Goal: Task Accomplishment & Management: Use online tool/utility

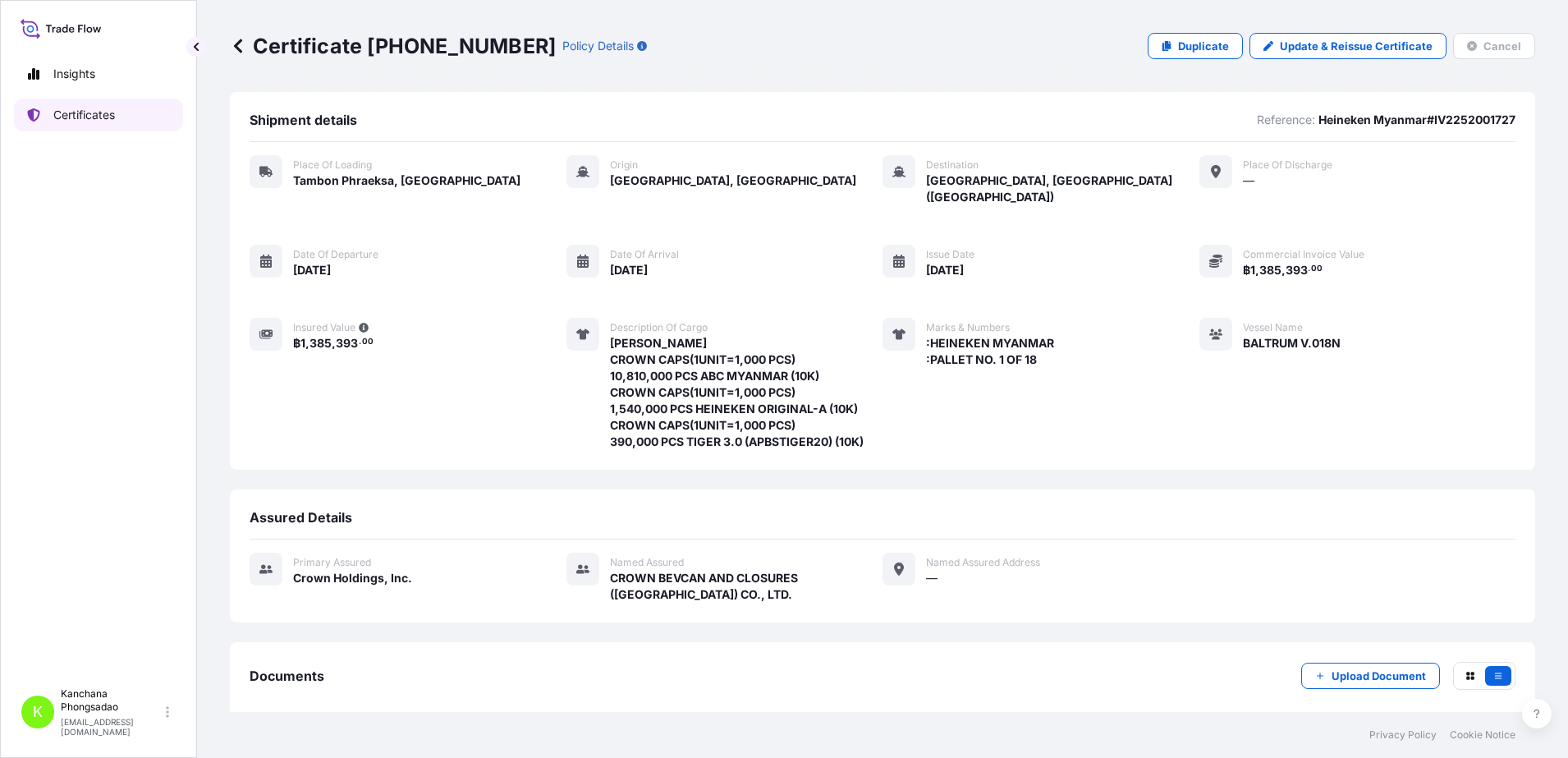
click at [67, 114] on p "Certificates" at bounding box center [84, 114] width 61 height 16
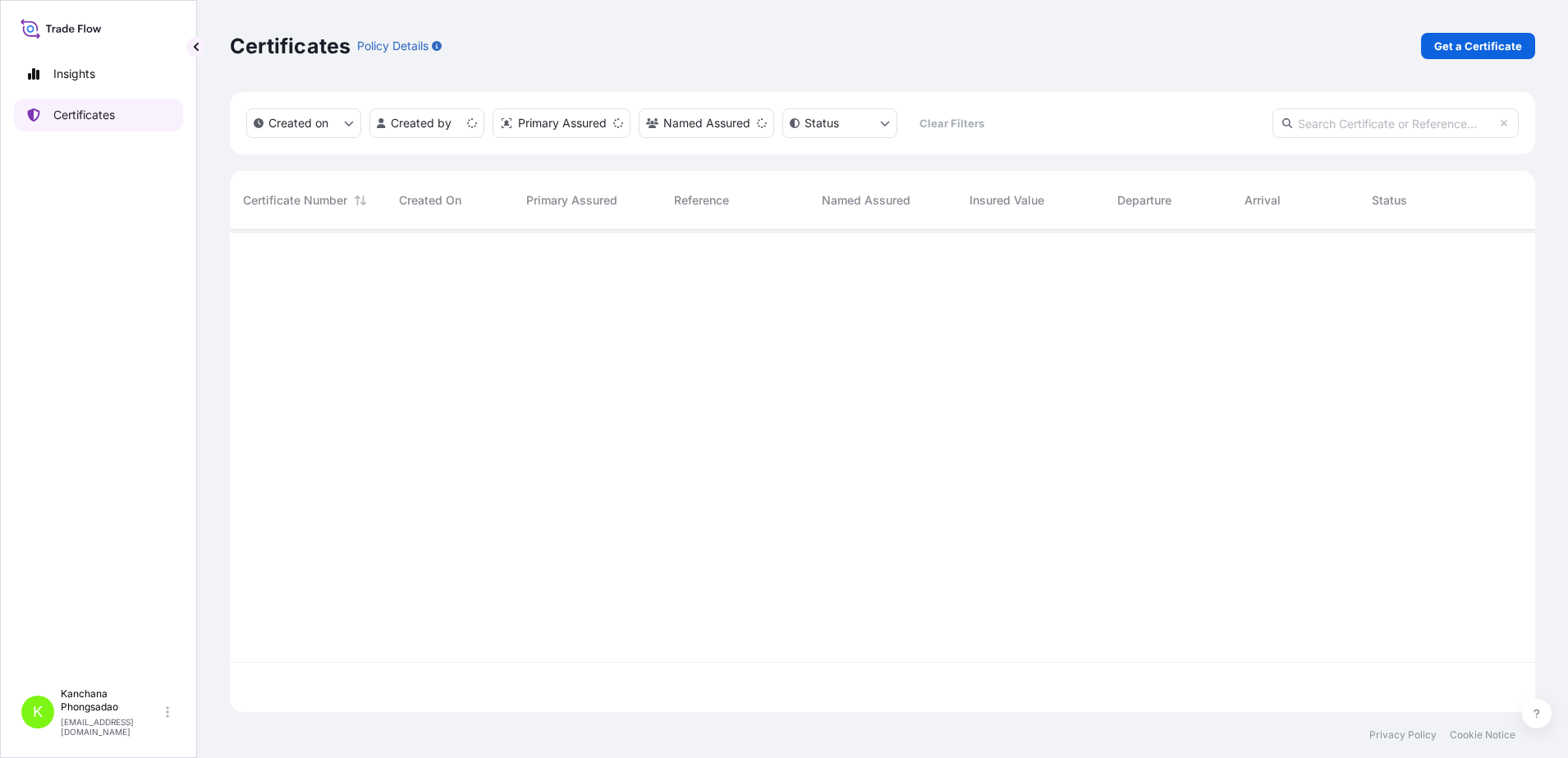
scroll to position [476, 1290]
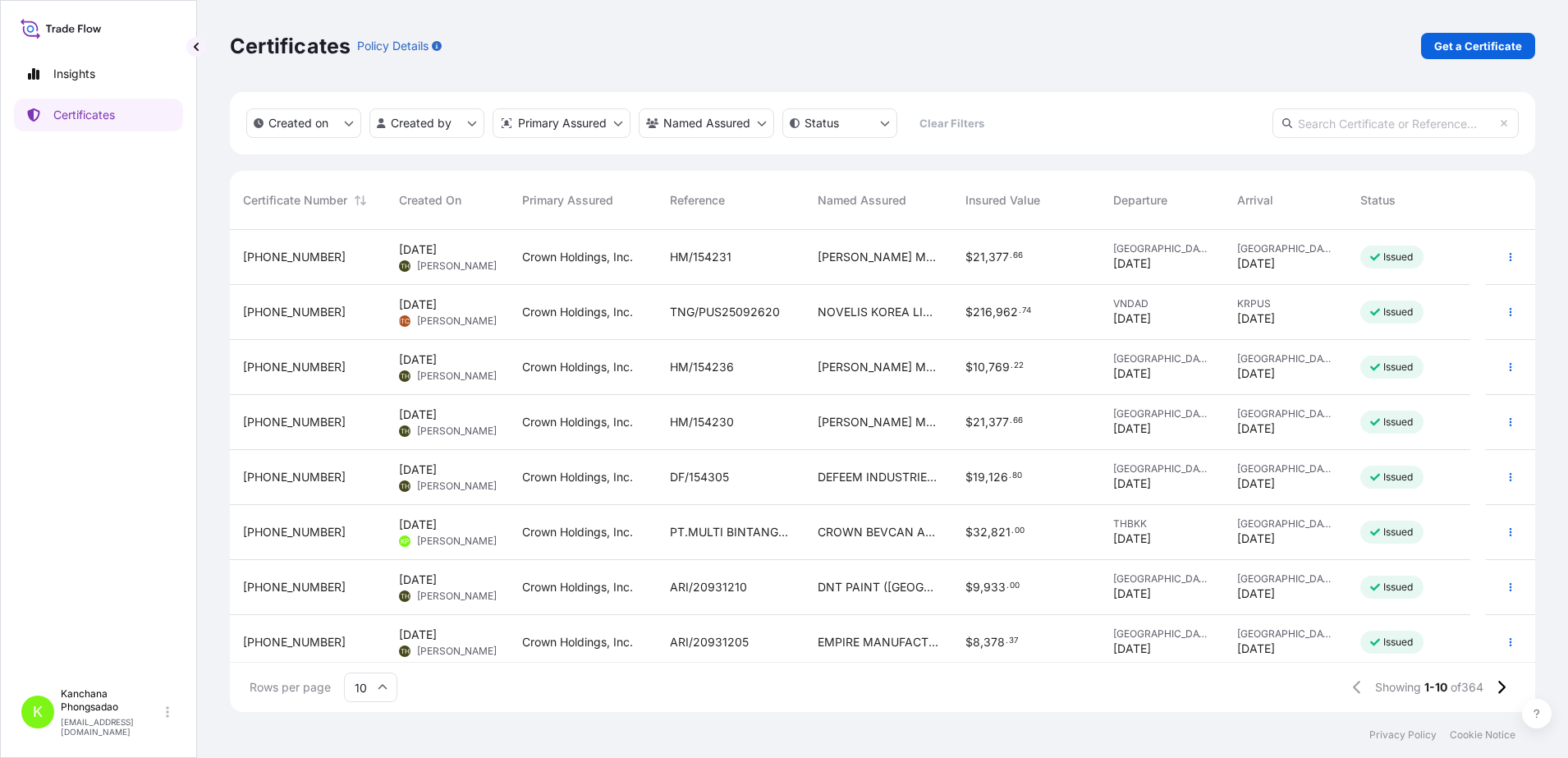
click at [1359, 124] on input "text" at bounding box center [1395, 123] width 246 height 30
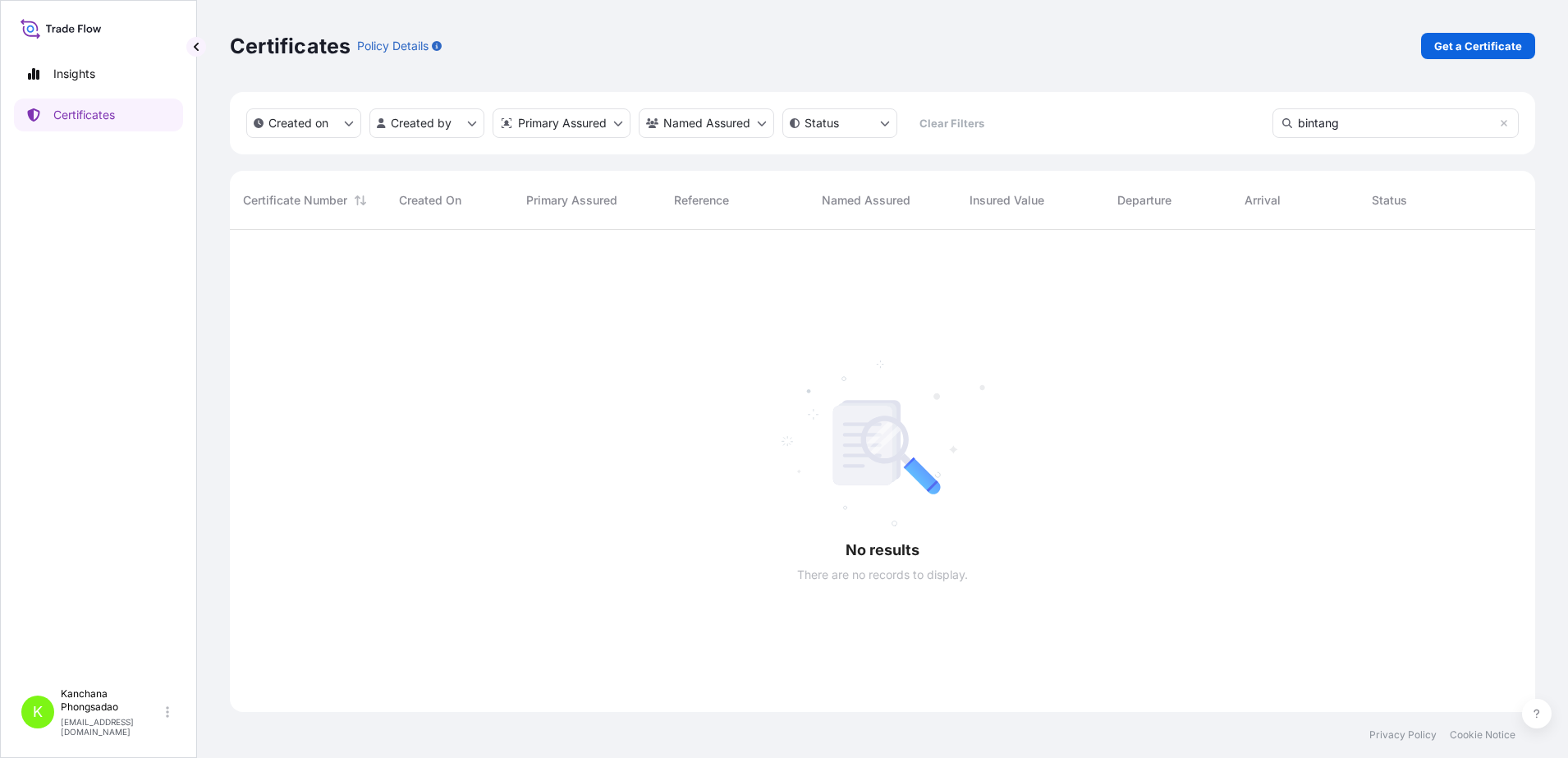
scroll to position [525, 1290]
click at [1368, 123] on input "ิbintang" at bounding box center [1395, 123] width 246 height 30
type input "ิ"
type input "[GEOGRAPHIC_DATA]"
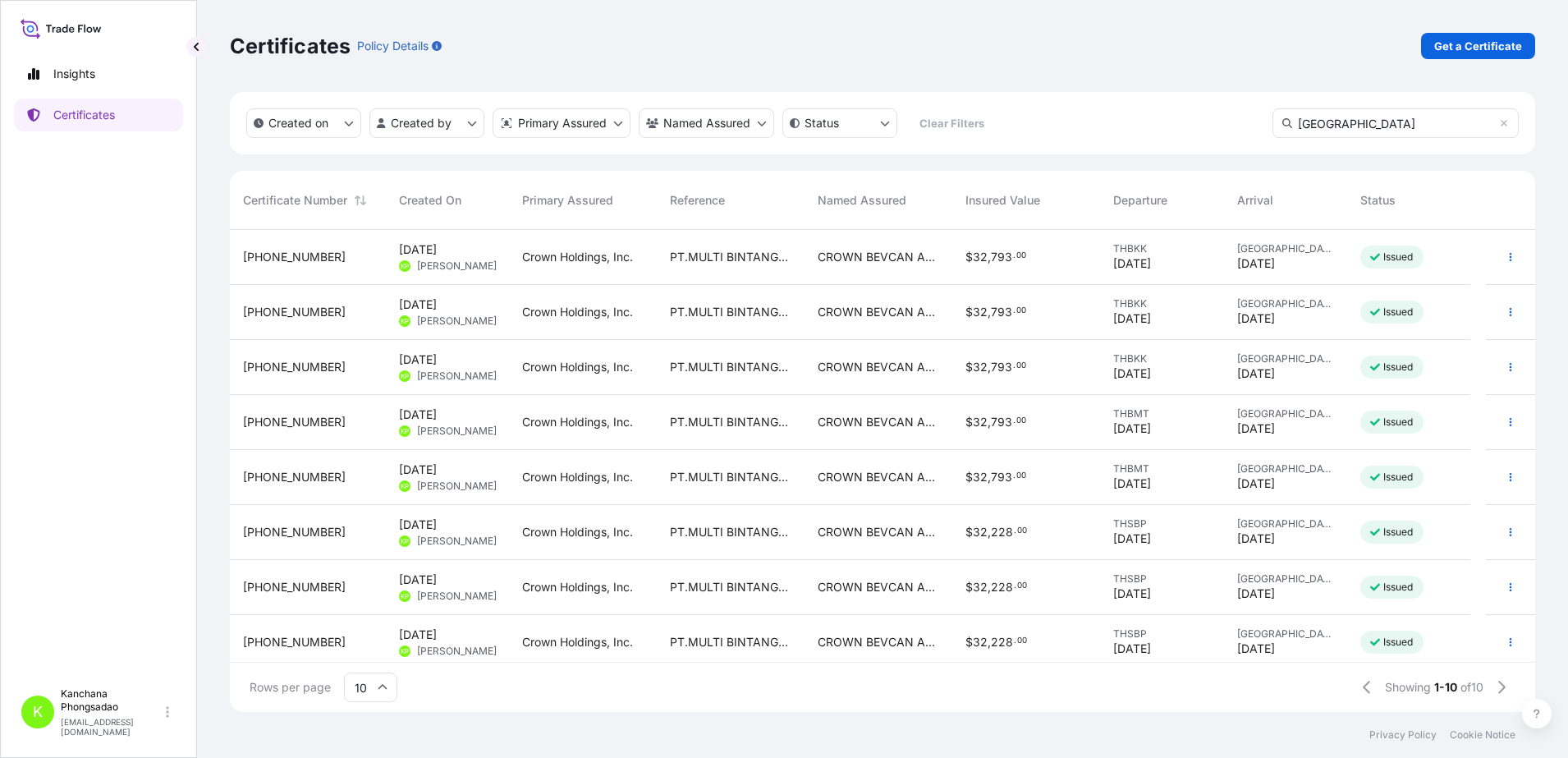
click at [278, 253] on span "[PHONE_NUMBER]" at bounding box center [295, 257] width 103 height 16
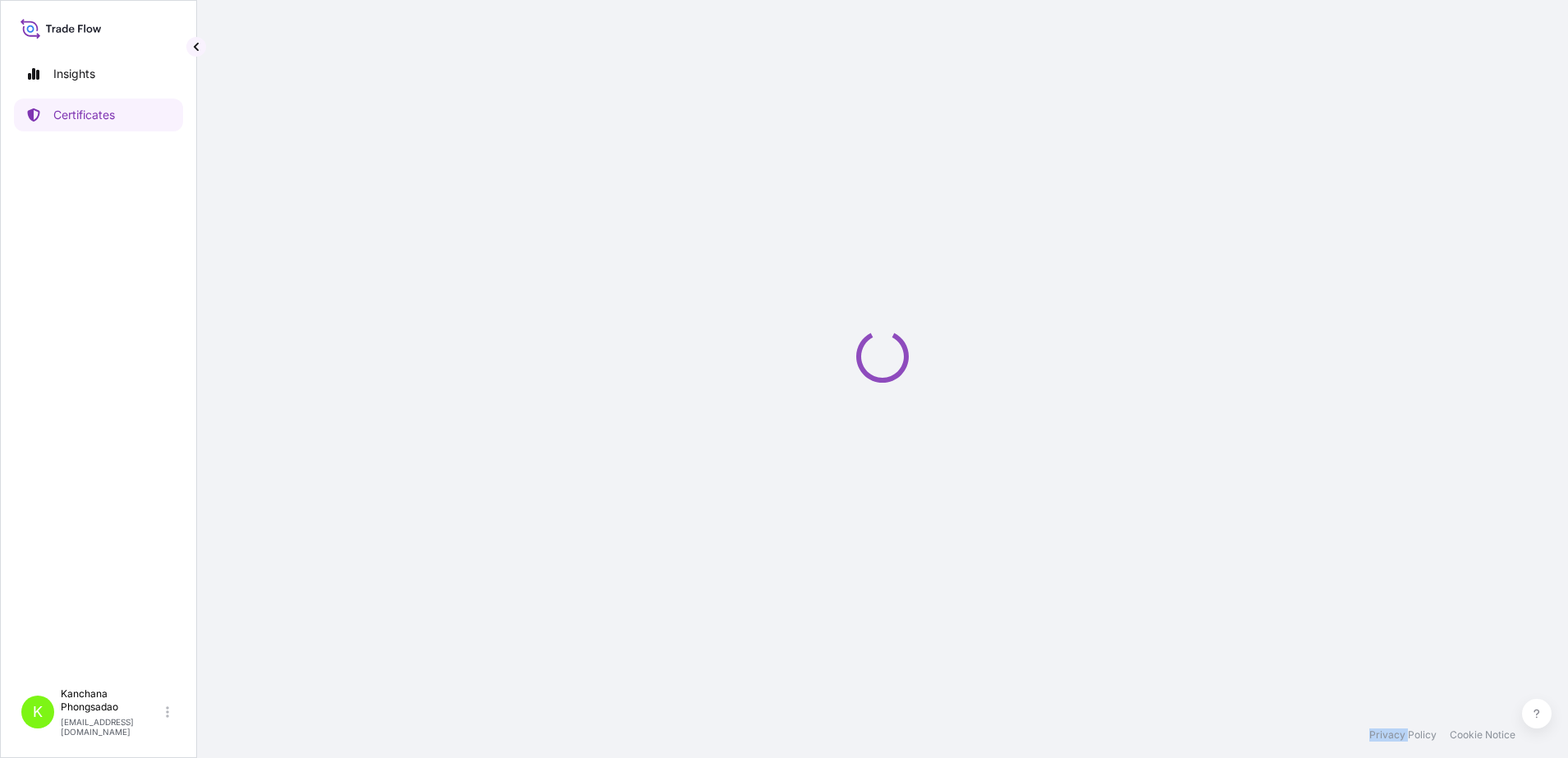
click at [278, 253] on div "Loading" at bounding box center [882, 356] width 1306 height 712
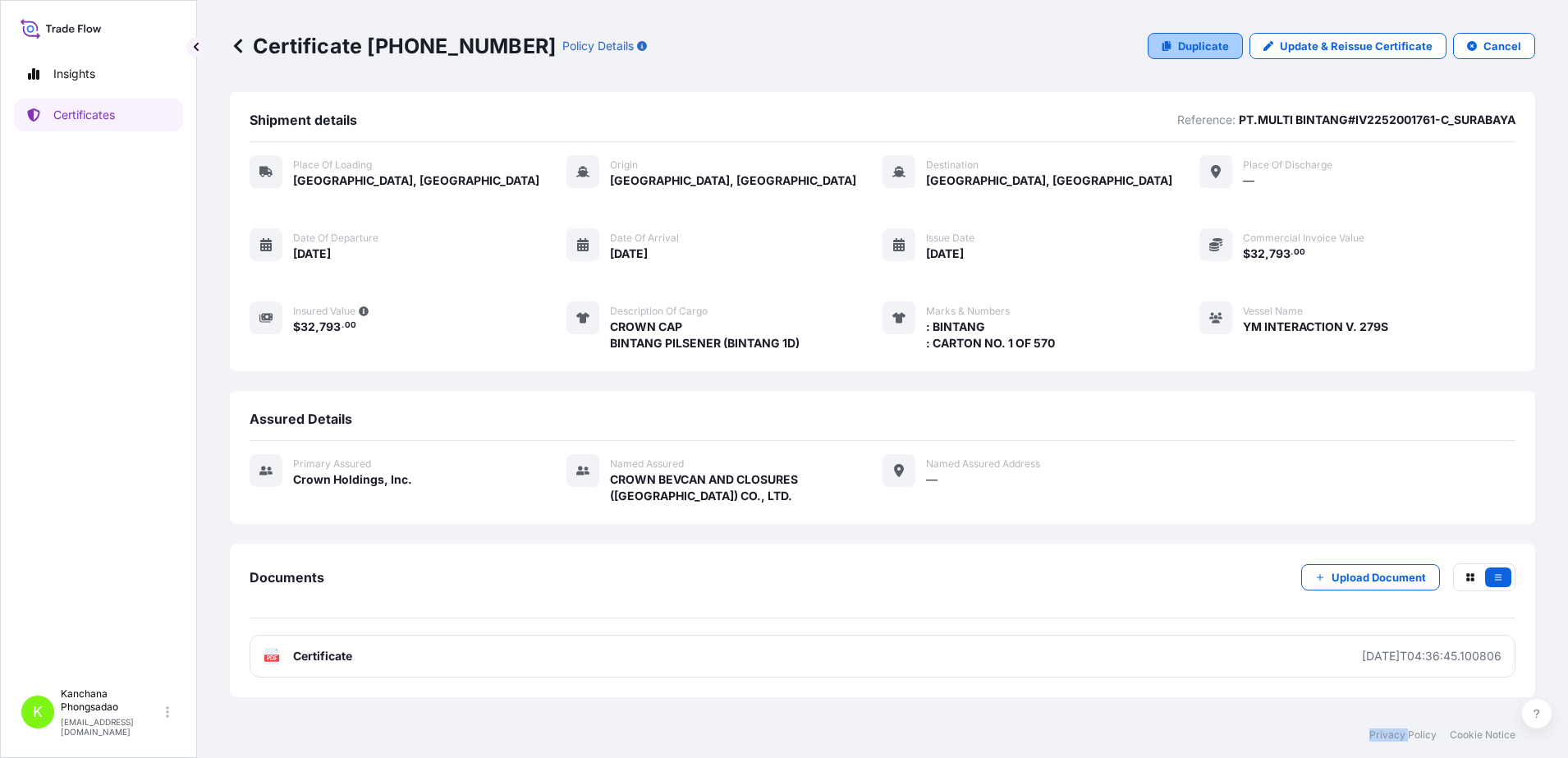
click at [1191, 47] on p "Duplicate" at bounding box center [1203, 46] width 50 height 16
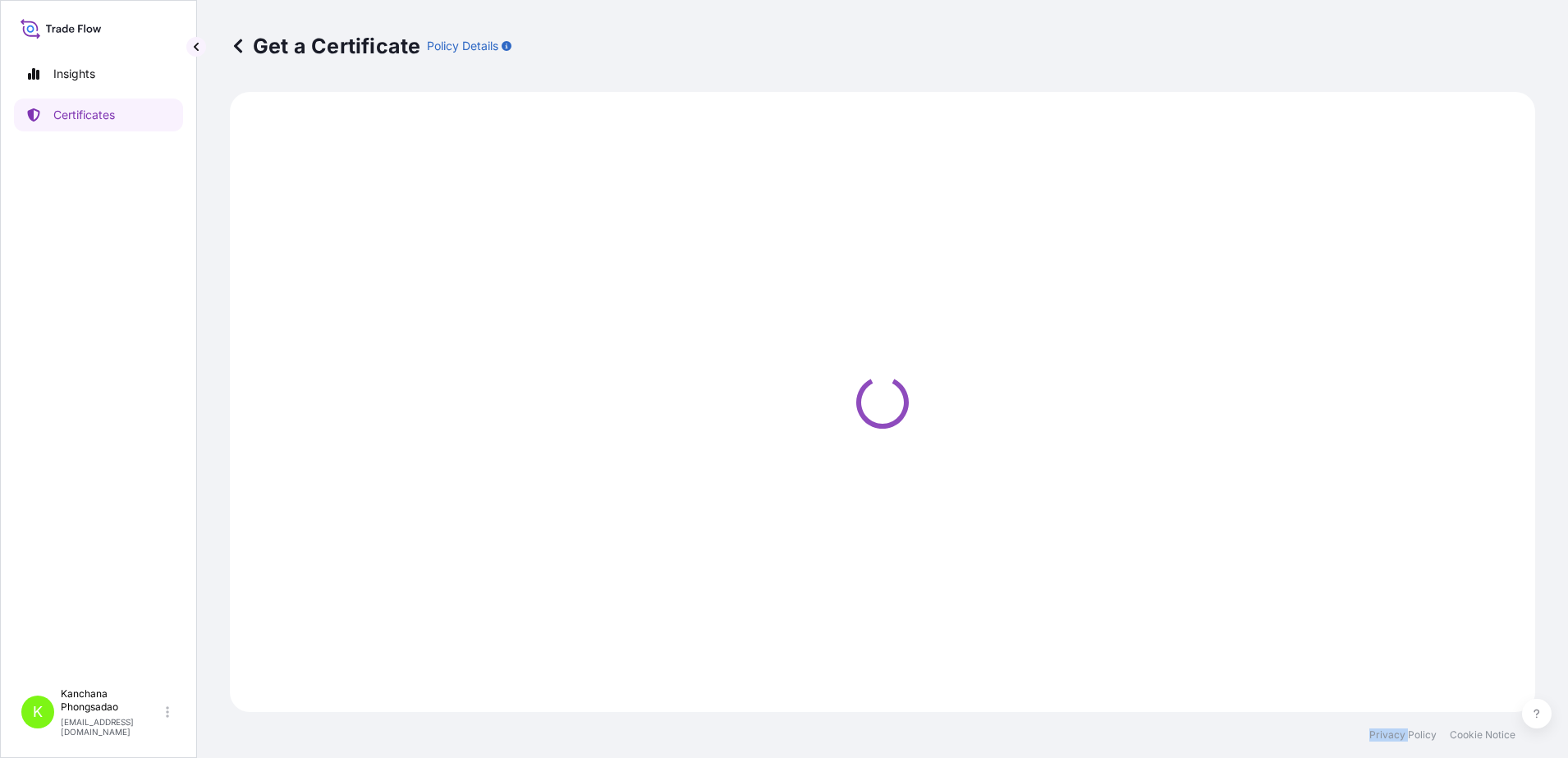
select select "Road / [GEOGRAPHIC_DATA]"
select select "Sea"
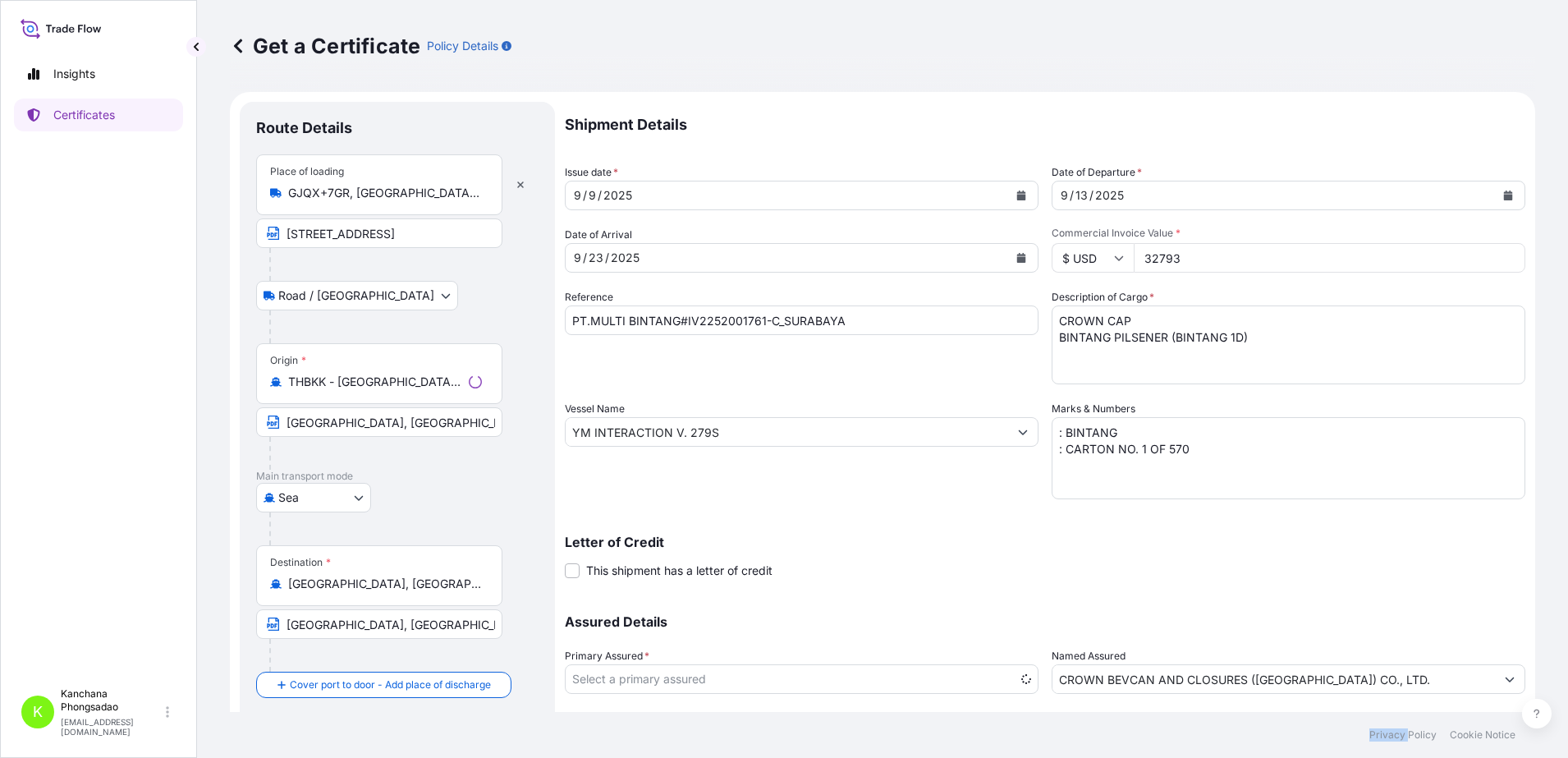
select select "31483"
click at [376, 188] on input "GJQX+7GR, [GEOGRAPHIC_DATA], [GEOGRAPHIC_DATA], [GEOGRAPHIC_DATA] 10280, [GEOGR…" at bounding box center [385, 193] width 194 height 16
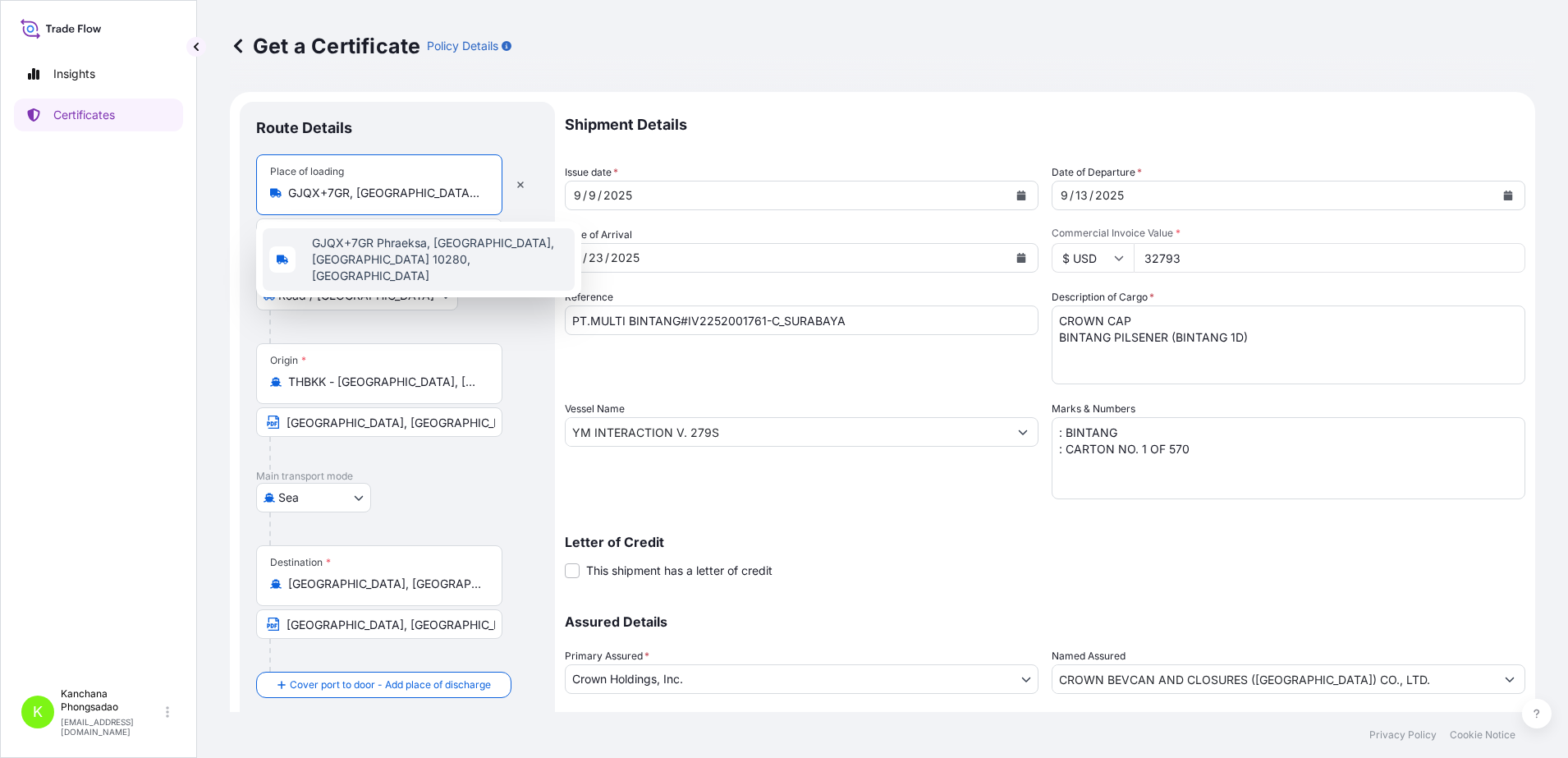
drag, startPoint x: 351, startPoint y: 196, endPoint x: 276, endPoint y: 182, distance: 76.3
click at [272, 182] on div "Place of loading GJQX+7GR, [GEOGRAPHIC_DATA], [GEOGRAPHIC_DATA], [GEOGRAPHIC_DA…" at bounding box center [378, 184] width 246 height 60
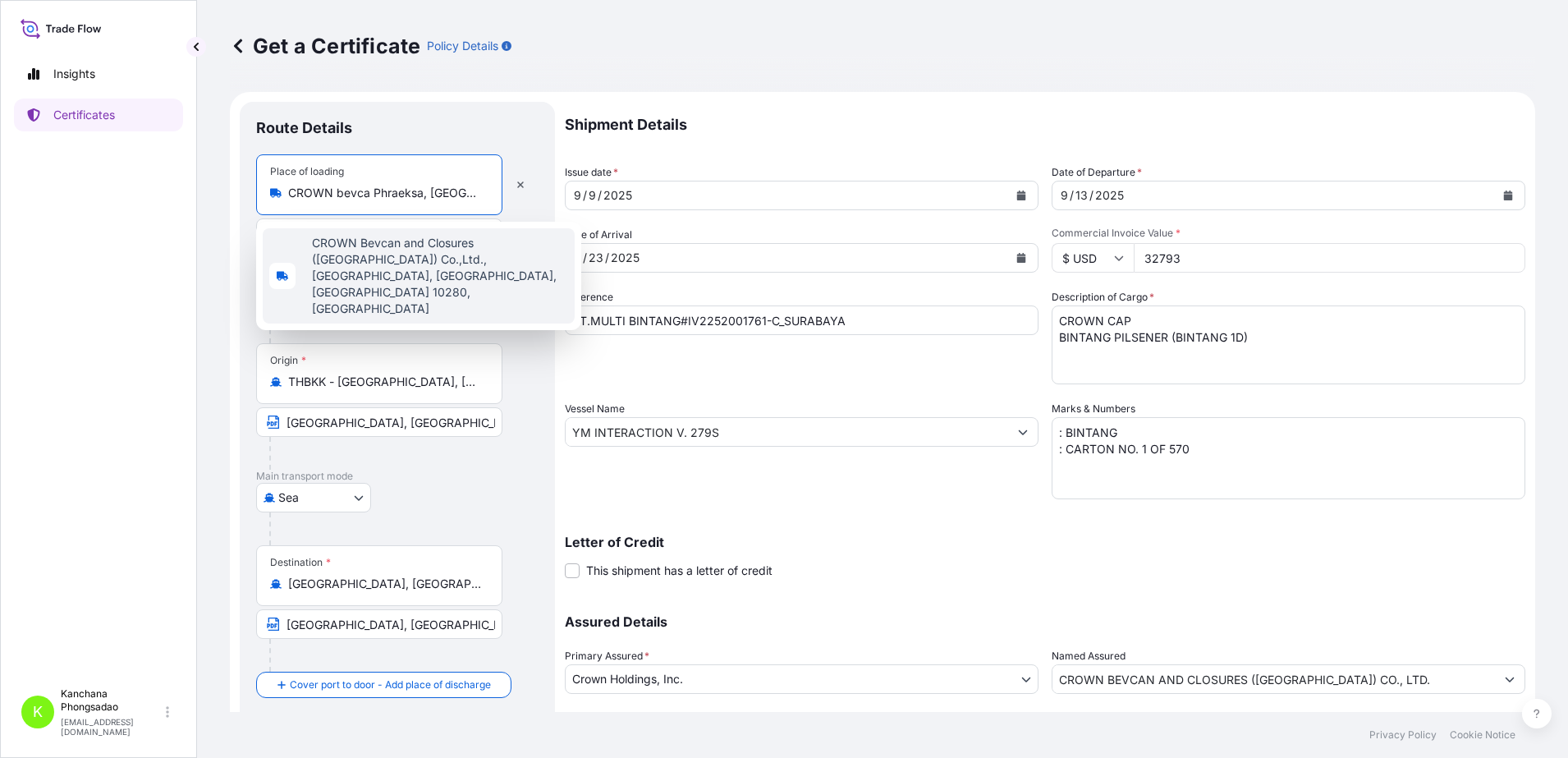
click at [357, 265] on span "CROWN Bevcan and Closures ([GEOGRAPHIC_DATA]) Co.,Ltd., [GEOGRAPHIC_DATA], [GEO…" at bounding box center [440, 276] width 256 height 82
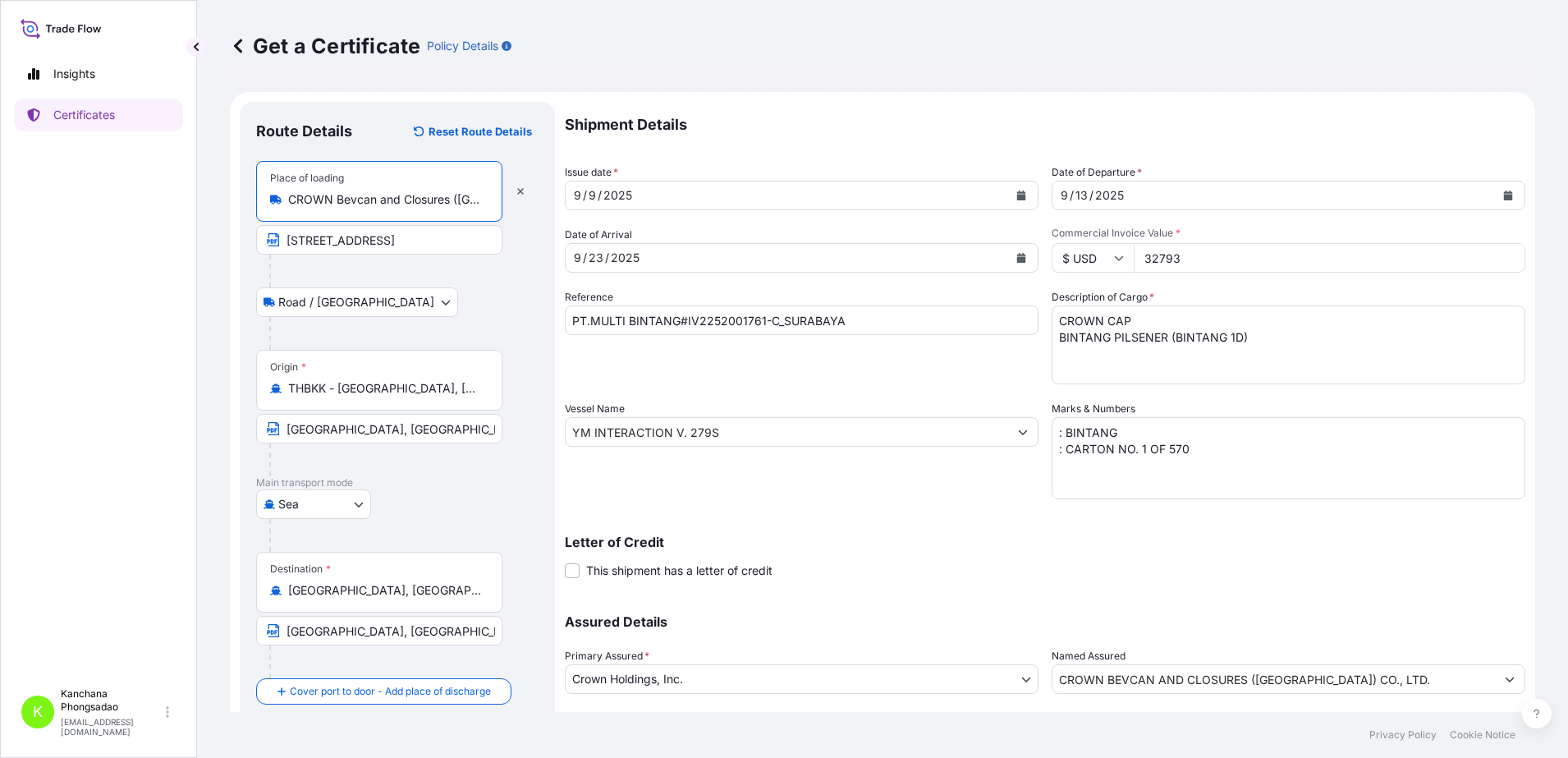
type input "CROWN Bevcan and Closures ([GEOGRAPHIC_DATA]) Co.,Ltd., [GEOGRAPHIC_DATA], [GEO…"
click at [863, 319] on input "PT.MULTI BINTANG#IV2252001761-C_SURABAYA" at bounding box center [802, 320] width 474 height 30
click at [751, 315] on input "PT.MULTI BINTANG#IV2252001761-C_SURABAYA" at bounding box center [802, 320] width 474 height 30
type input "PT.MULTI BINTANG#IV2252001784-A_SURABAYA"
click at [1199, 260] on input "32793" at bounding box center [1329, 258] width 392 height 30
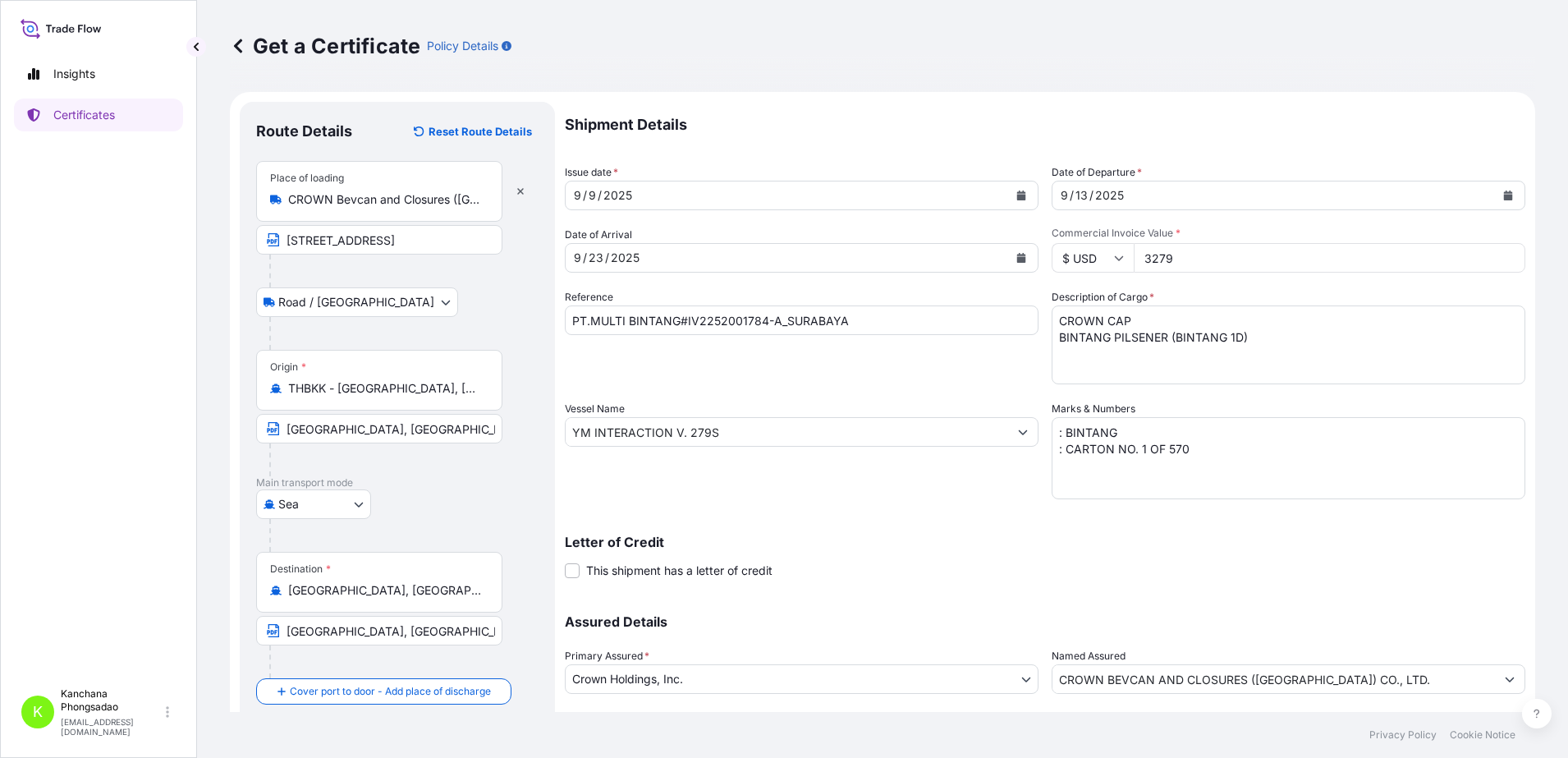
type input "32793"
click at [697, 195] on div "[DATE]" at bounding box center [787, 195] width 442 height 30
click at [1016, 189] on button "Calendar" at bounding box center [1021, 195] width 26 height 26
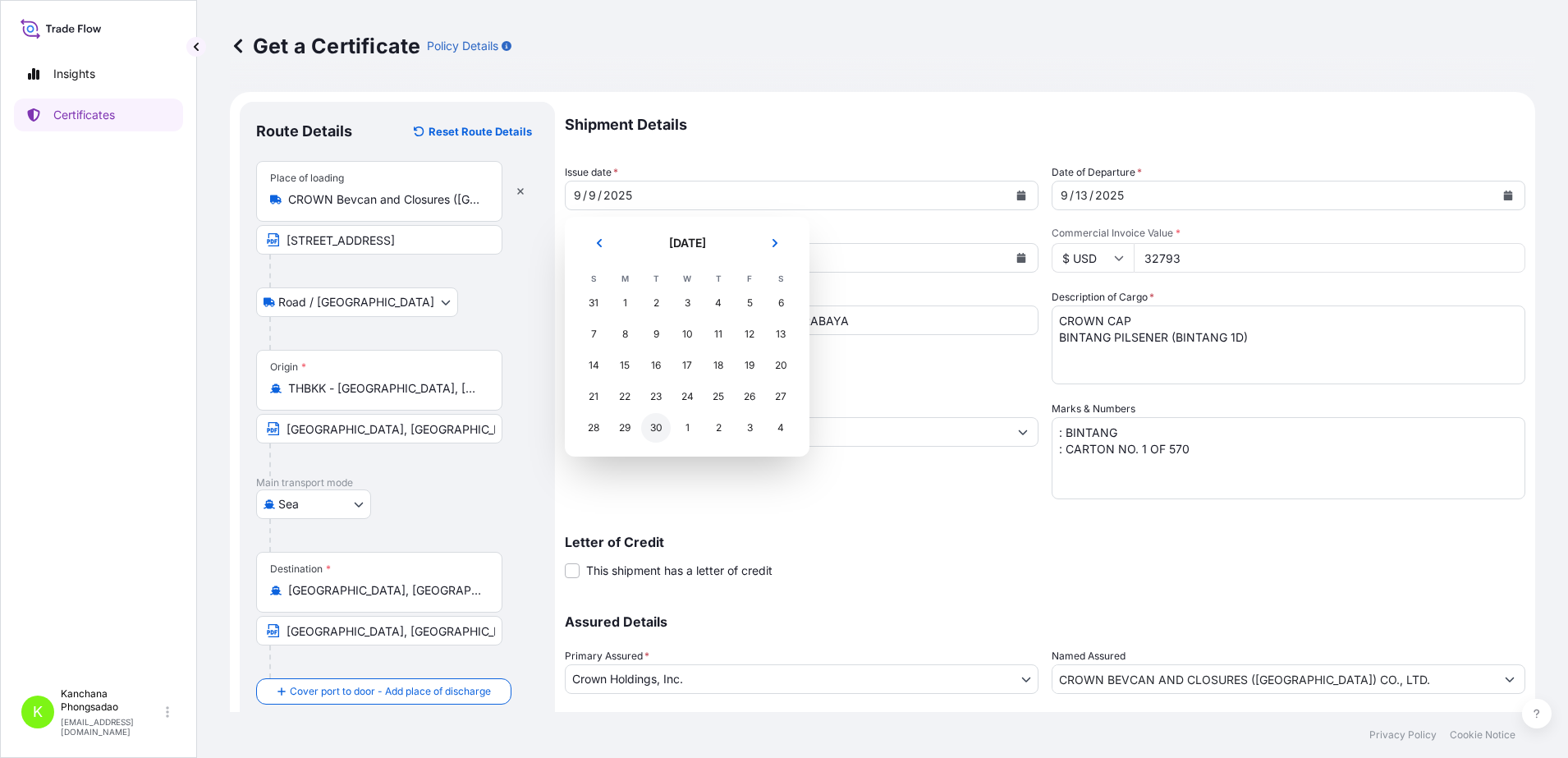
click at [657, 431] on div "30" at bounding box center [656, 427] width 30 height 30
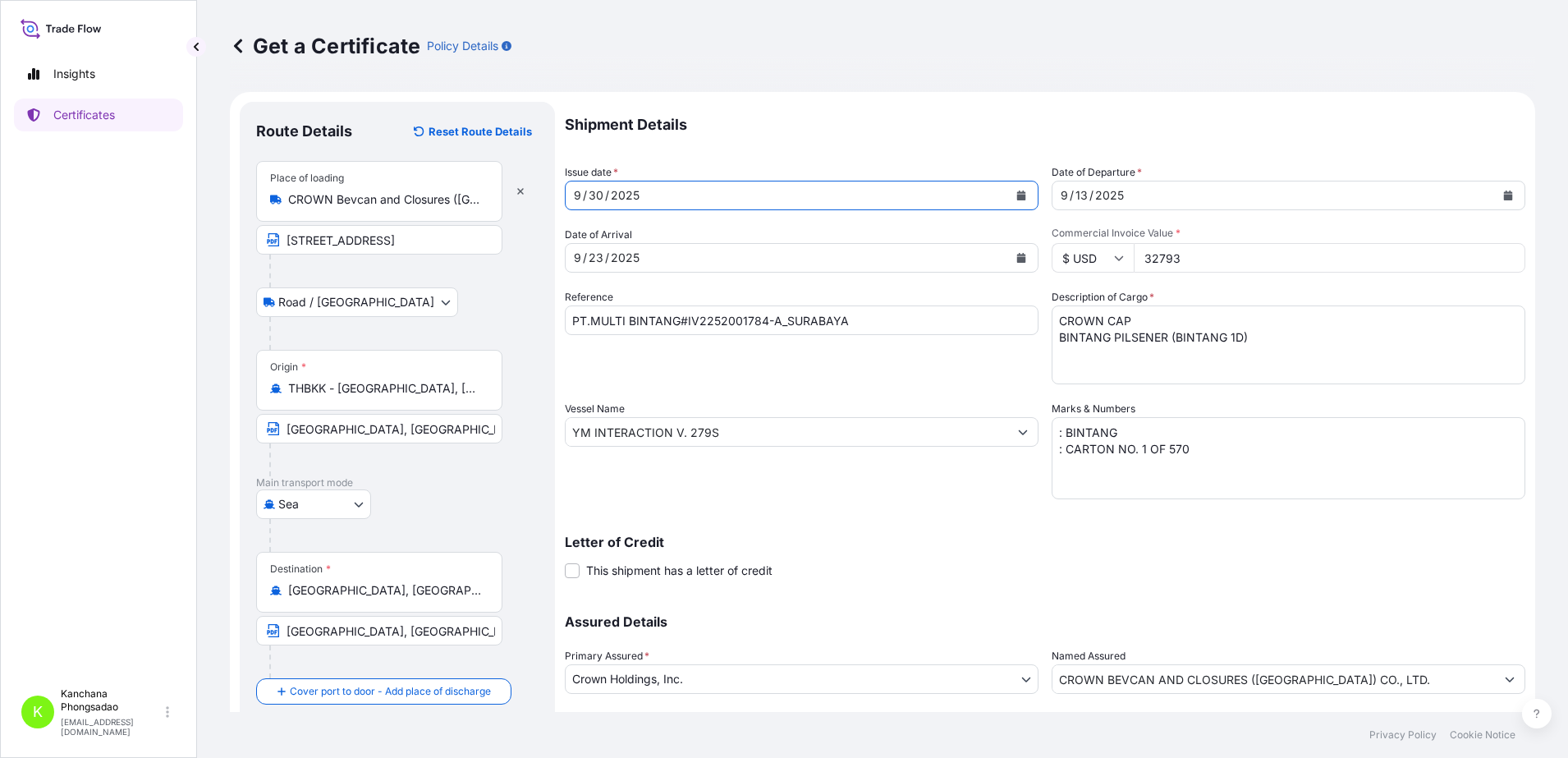
click at [696, 253] on div "[DATE]" at bounding box center [787, 258] width 442 height 30
click at [1016, 262] on icon "Calendar" at bounding box center [1021, 258] width 10 height 10
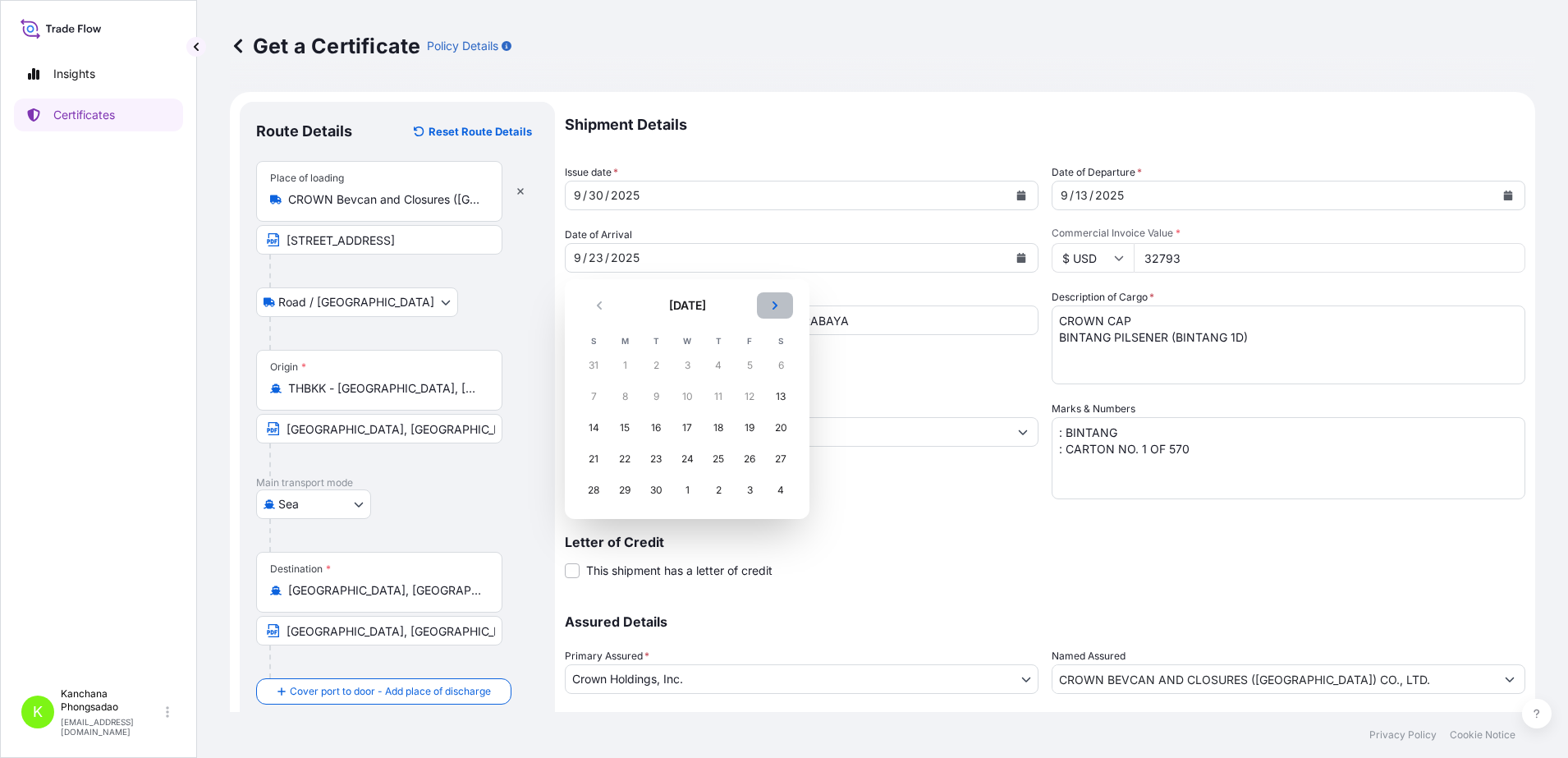
click at [777, 309] on icon "Next" at bounding box center [775, 305] width 10 height 10
click at [658, 429] on div "14" at bounding box center [656, 427] width 30 height 30
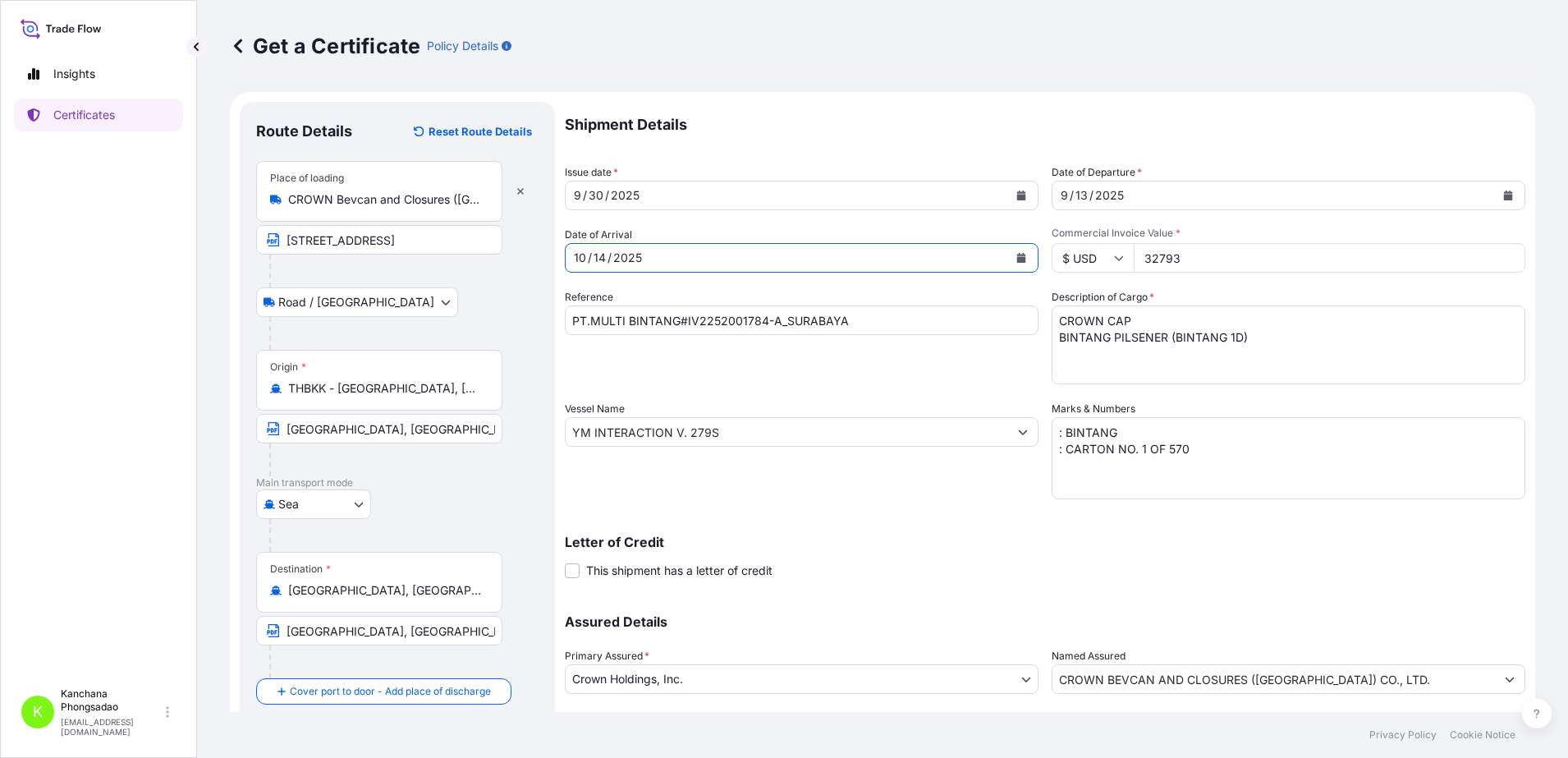
click at [1247, 211] on div "Shipment Details Issue date * [DATE] Date of Departure * [DATE] Date of Arrival…" at bounding box center [1045, 431] width 961 height 658
click at [1249, 201] on div "[DATE]" at bounding box center [1273, 195] width 442 height 30
click at [1504, 196] on icon "Calendar" at bounding box center [1509, 195] width 9 height 10
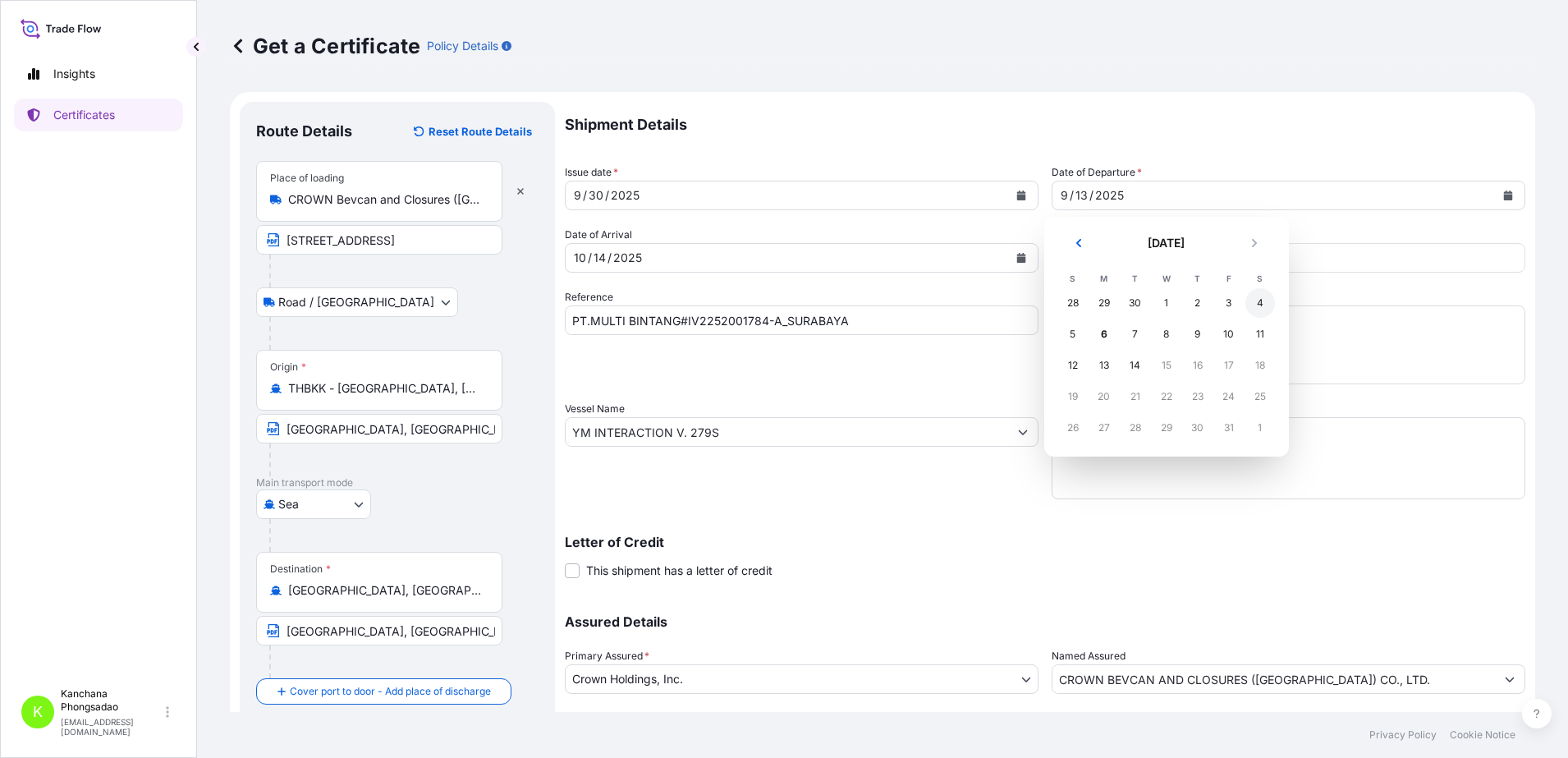
click at [1256, 296] on div "4" at bounding box center [1260, 303] width 30 height 30
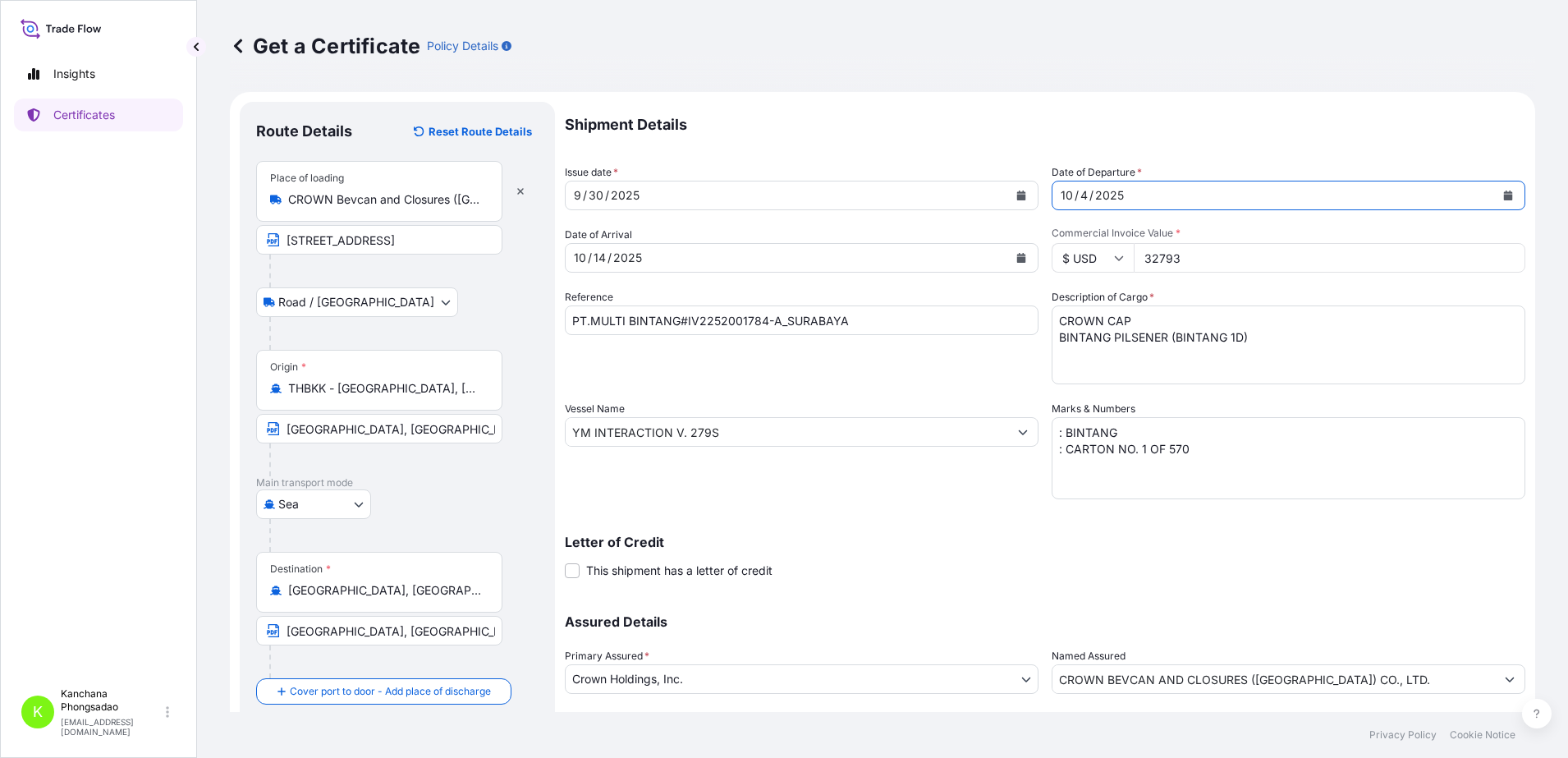
click at [700, 428] on input "YM INTERACTION V. 279S" at bounding box center [787, 432] width 442 height 30
click at [697, 430] on input "YM INTERACTION V. 279S" at bounding box center [787, 432] width 442 height 30
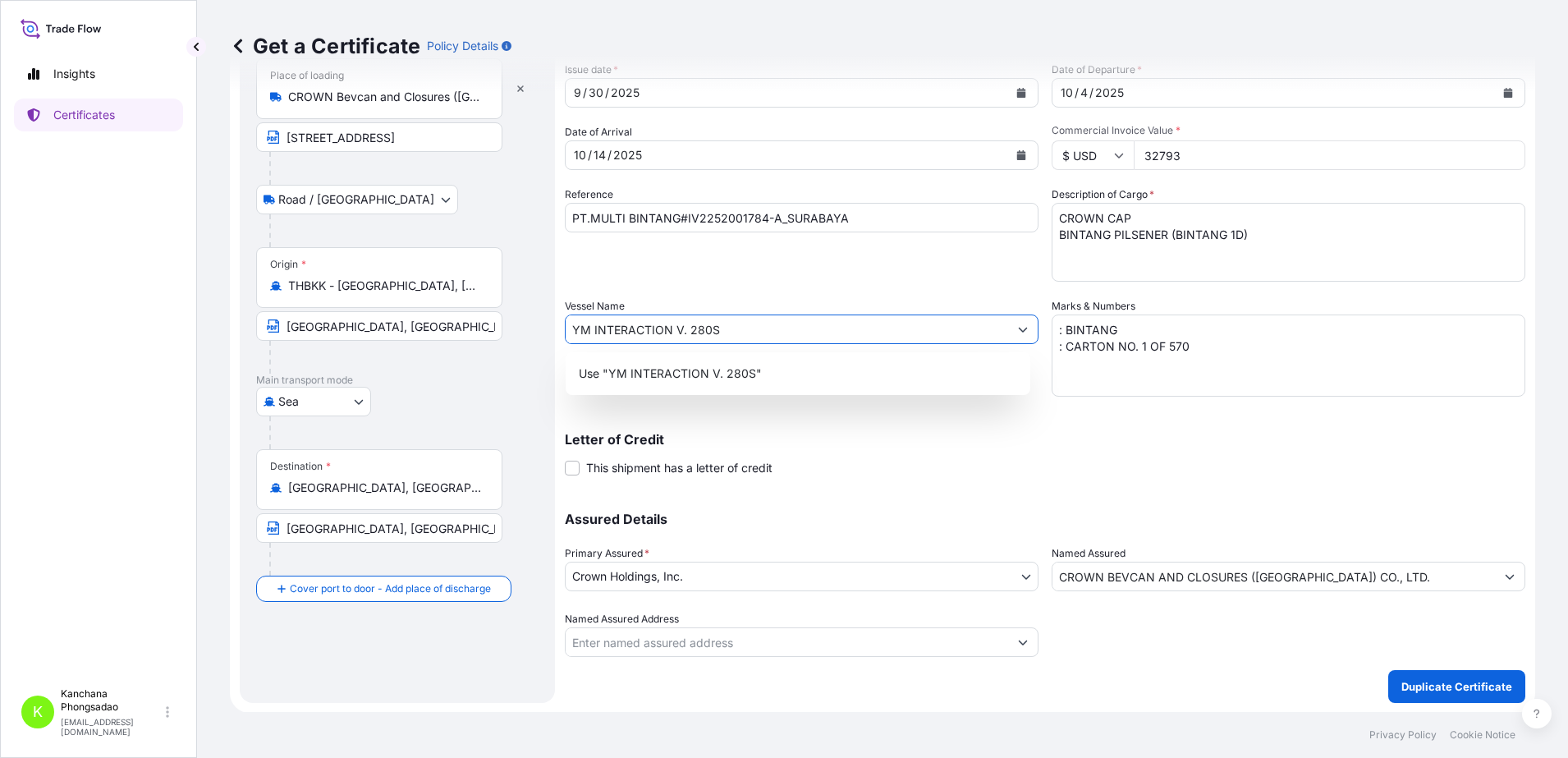
scroll to position [104, 0]
type input "YM INTERACTION V. 280S"
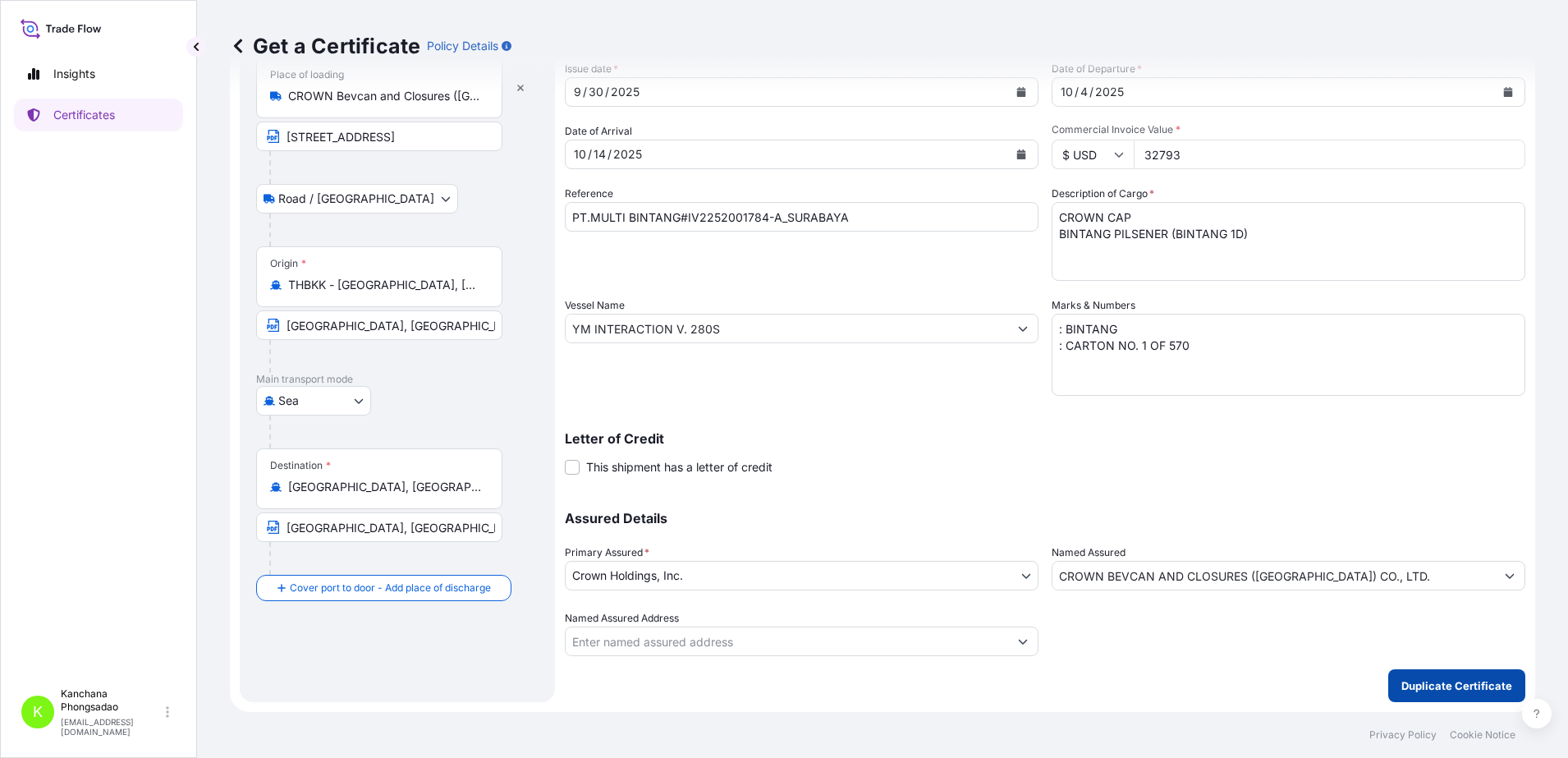
click at [1415, 679] on p "Duplicate Certificate" at bounding box center [1456, 686] width 111 height 16
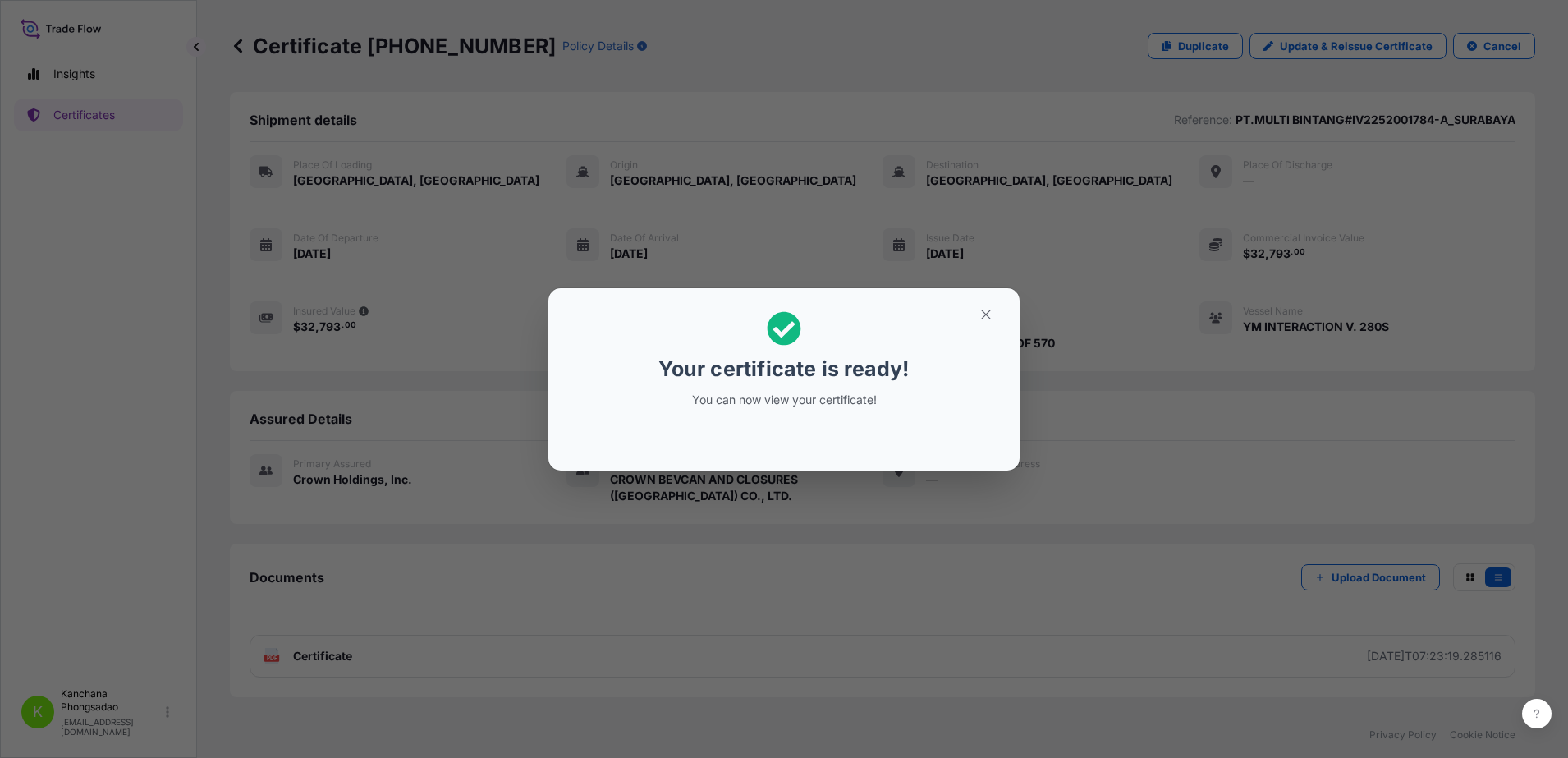
click at [333, 655] on div "Your certificate is ready! You can now view your certificate!" at bounding box center [784, 379] width 1568 height 758
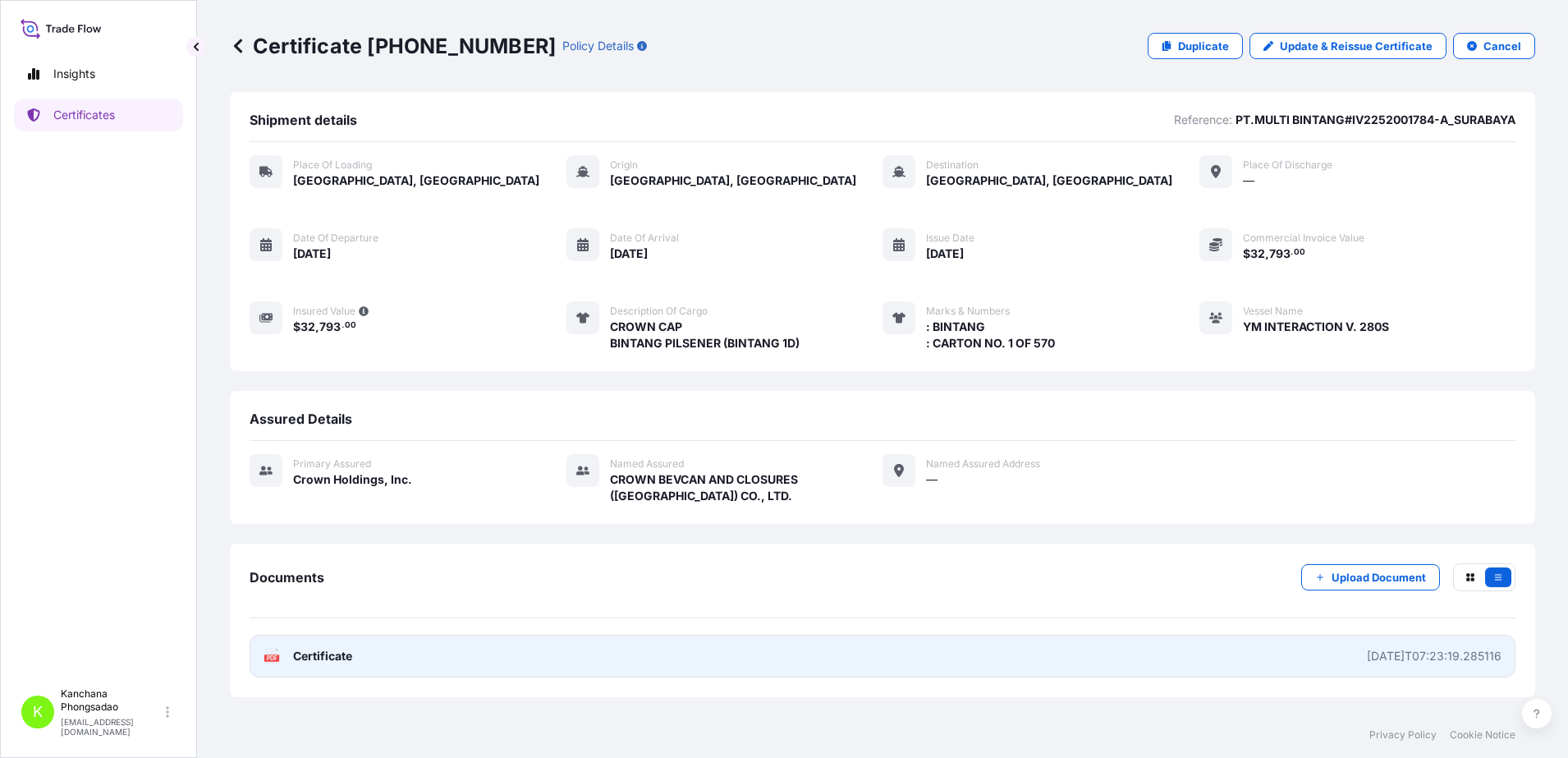
click at [330, 654] on span "Certificate" at bounding box center [323, 656] width 59 height 16
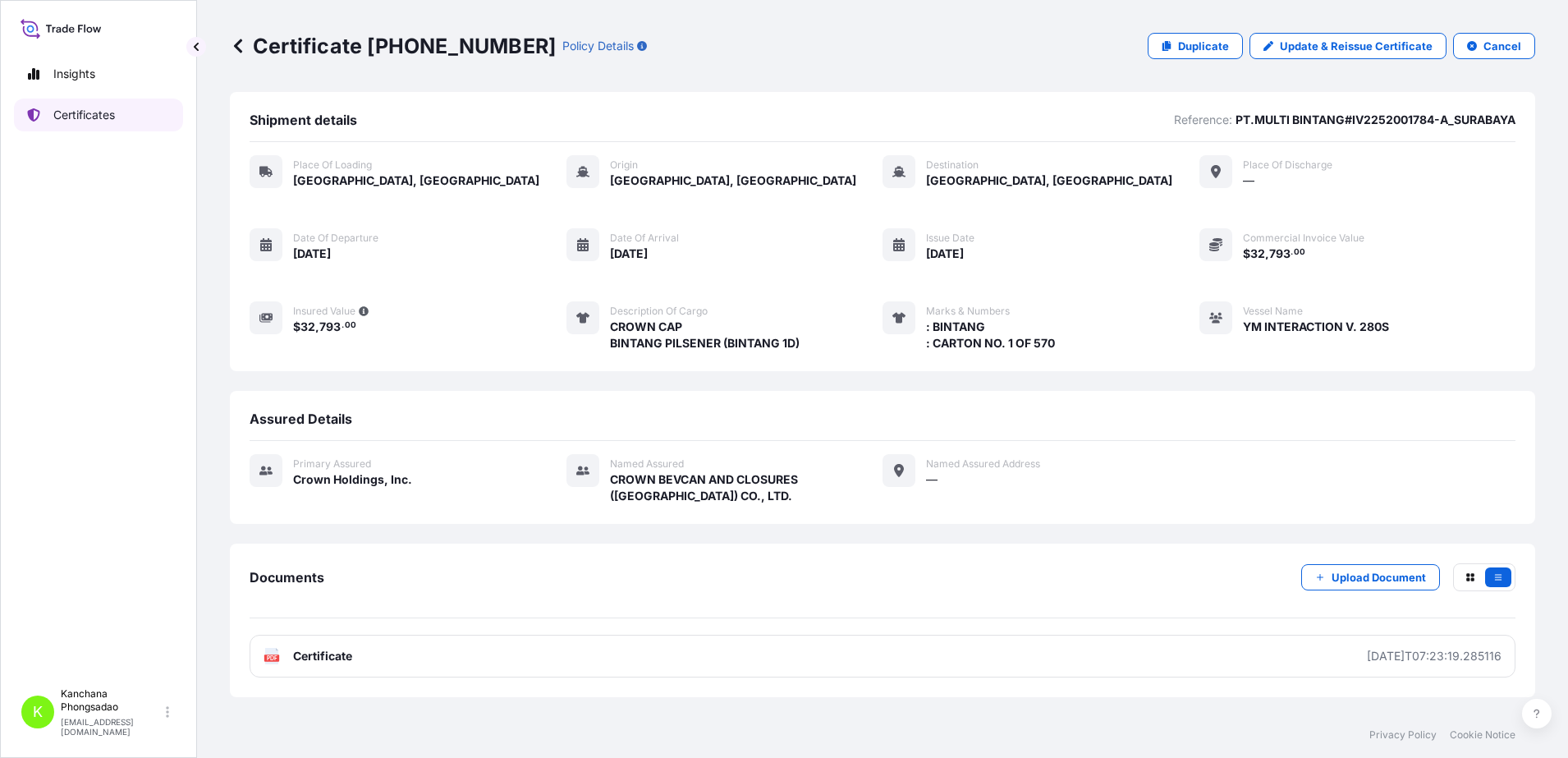
click at [74, 118] on p "Certificates" at bounding box center [84, 114] width 61 height 16
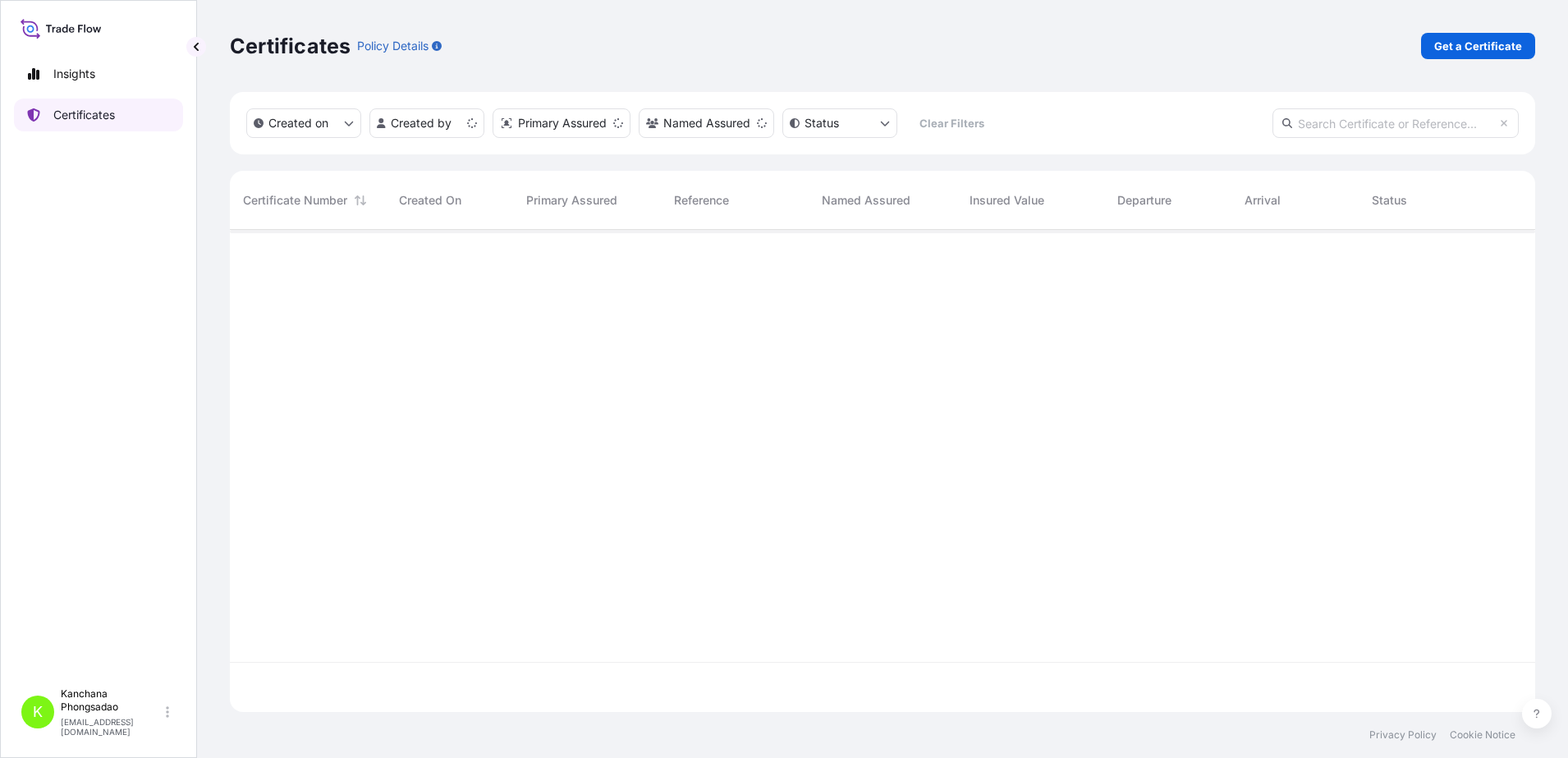
scroll to position [476, 1290]
click at [1339, 123] on input "text" at bounding box center [1395, 123] width 246 height 30
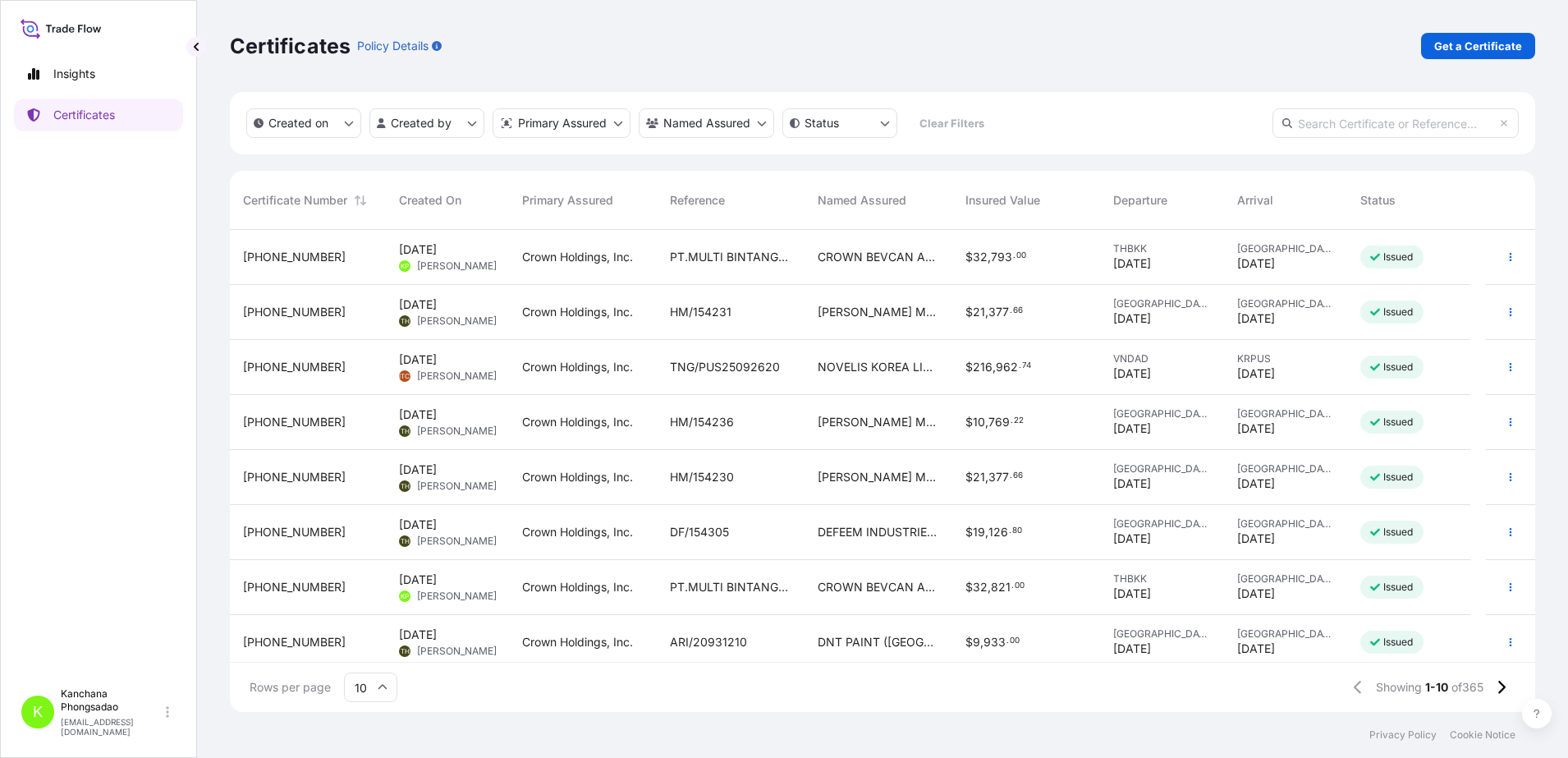
type input "k"
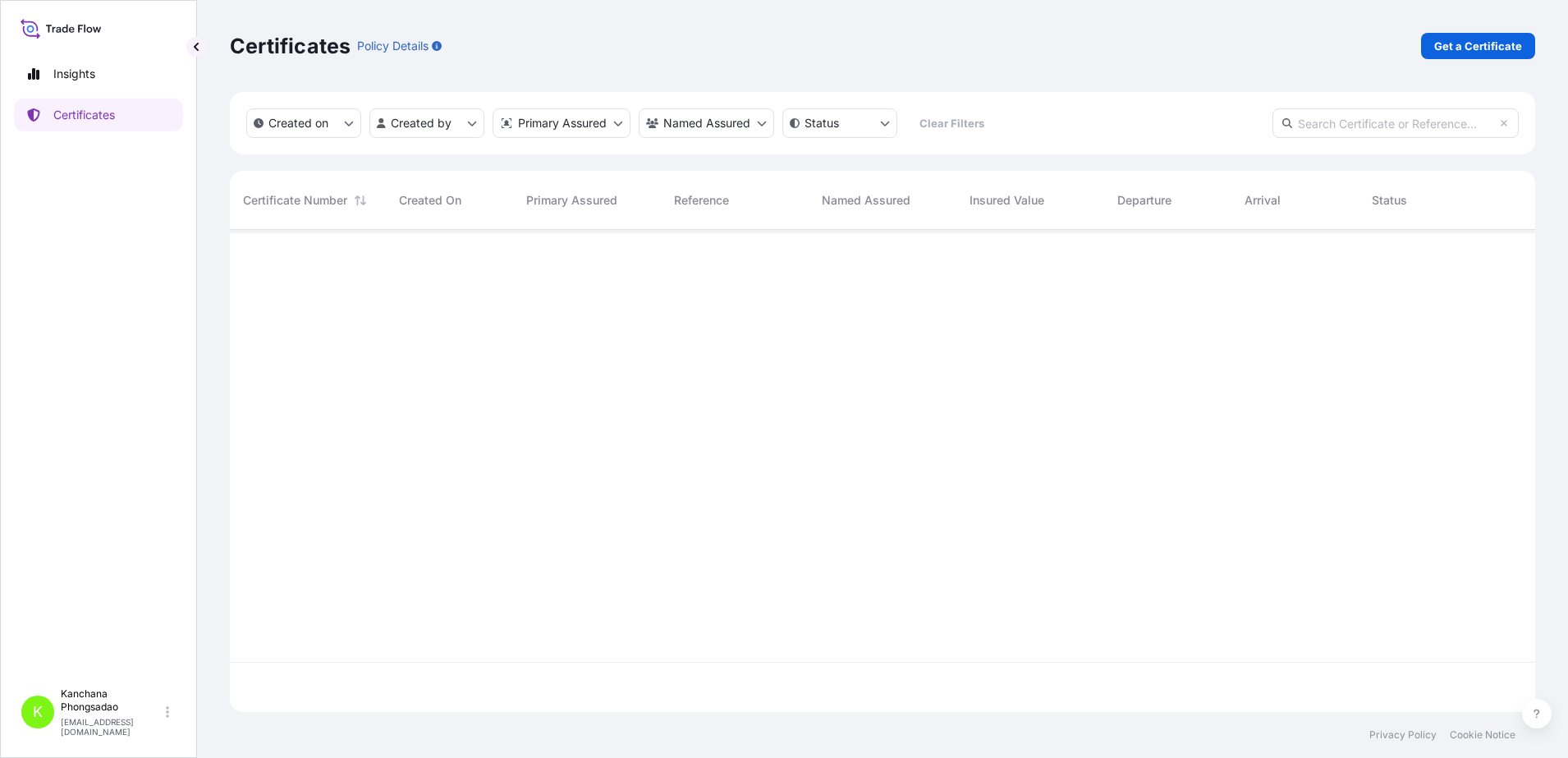
type input "า"
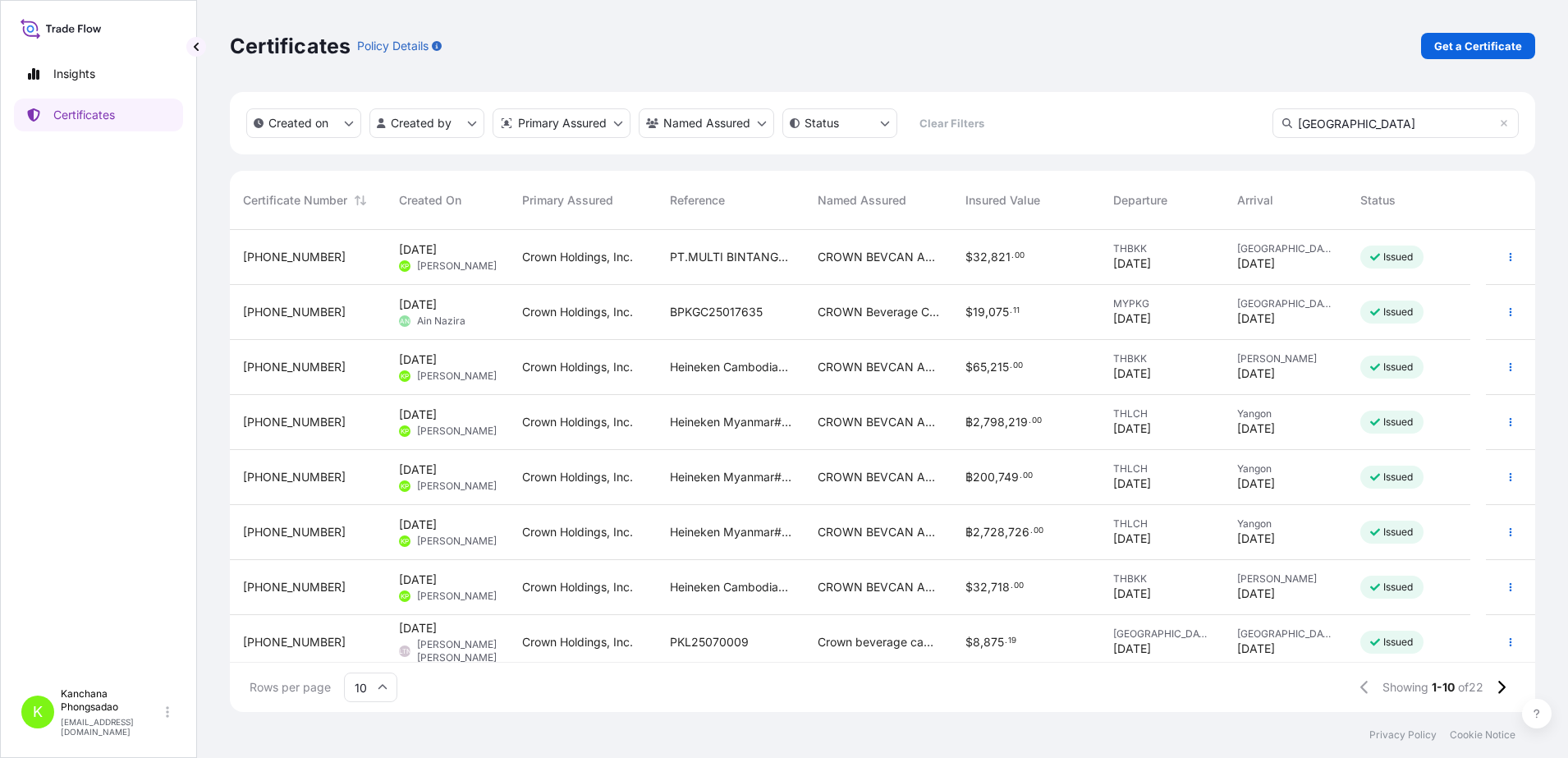
type input "[GEOGRAPHIC_DATA]"
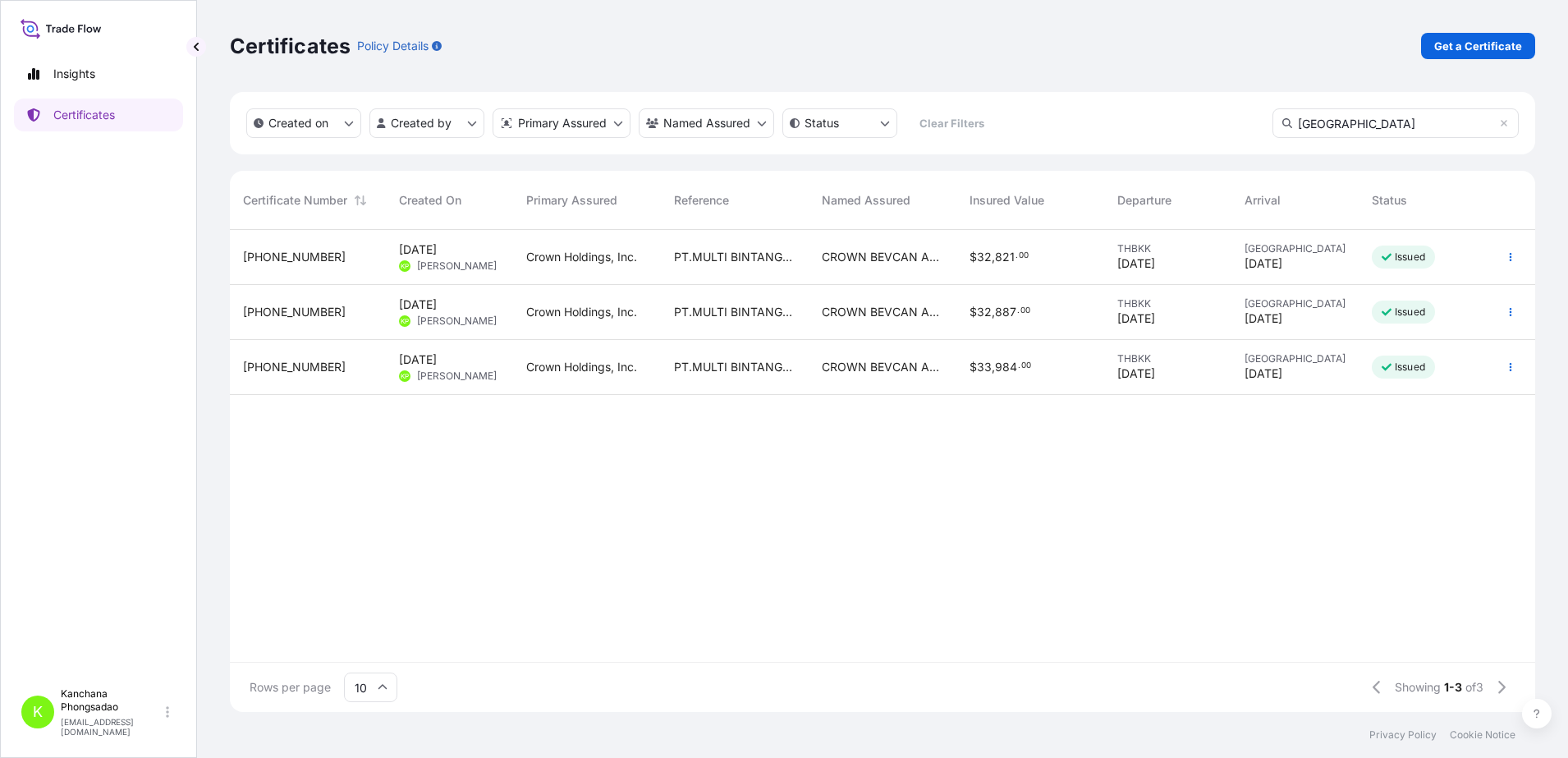
click at [293, 249] on span "[PHONE_NUMBER]" at bounding box center [295, 257] width 103 height 16
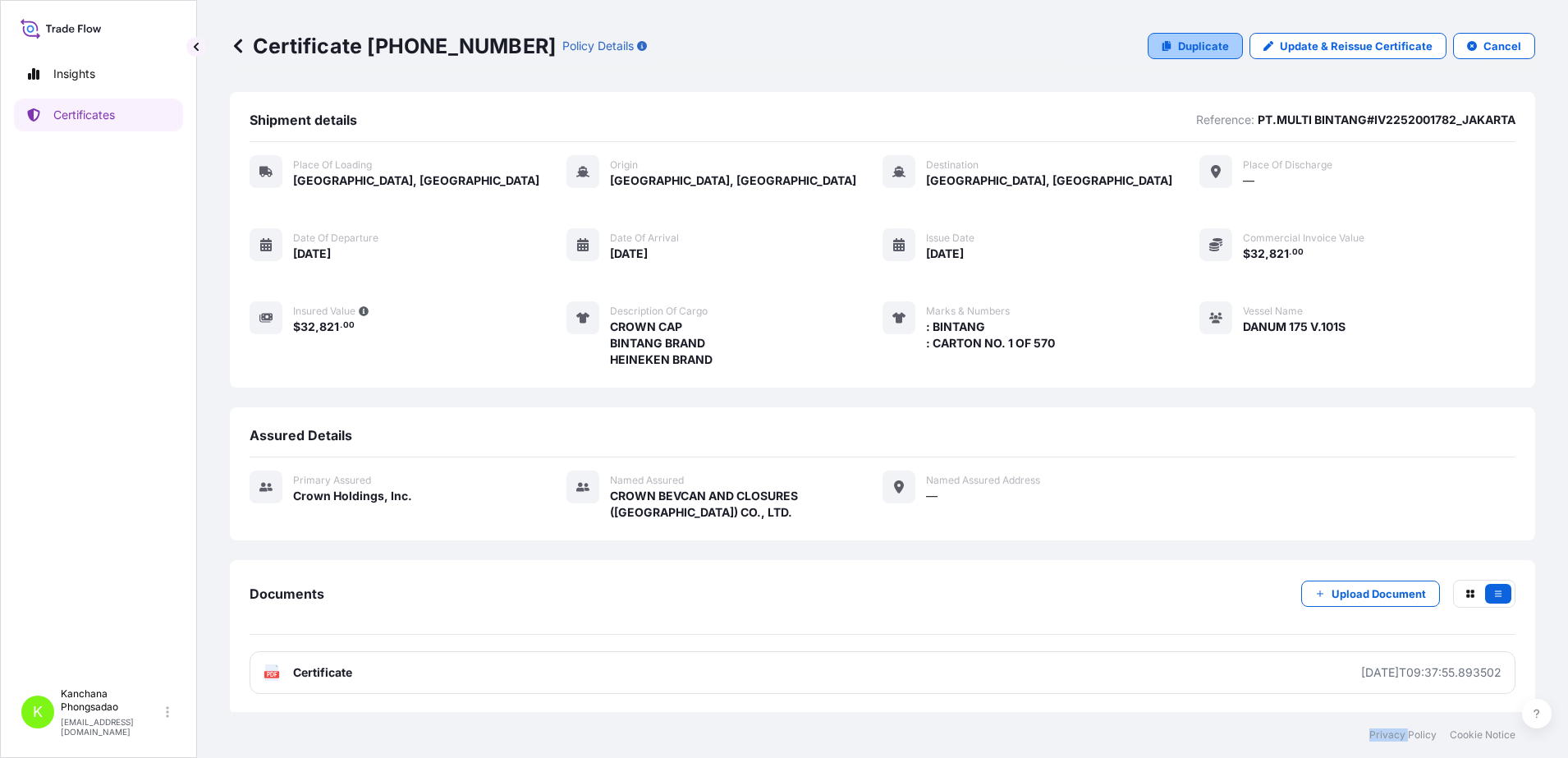
click at [1193, 52] on p "Duplicate" at bounding box center [1203, 46] width 50 height 16
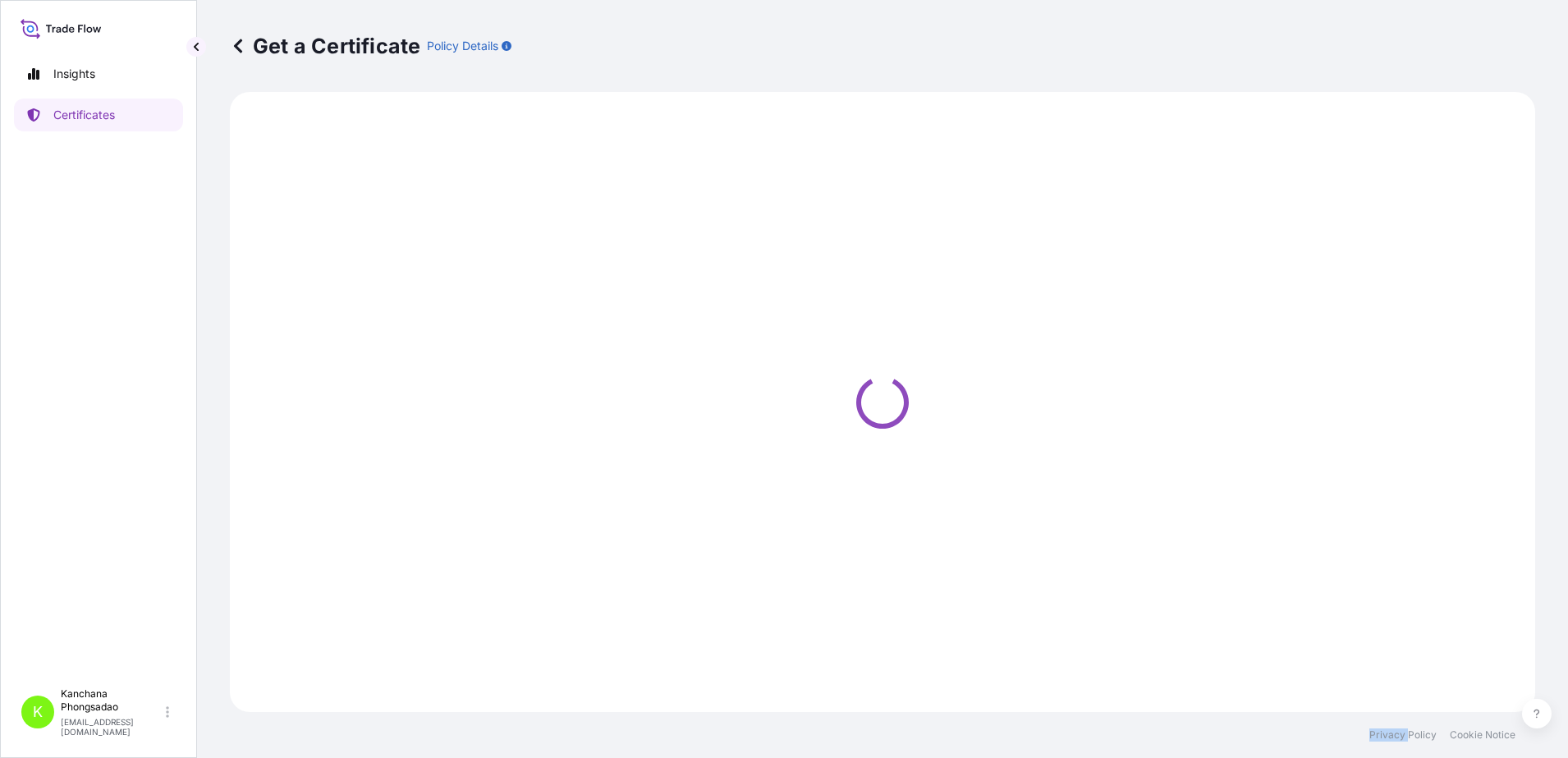
select select "Road / [GEOGRAPHIC_DATA]"
select select "Sea"
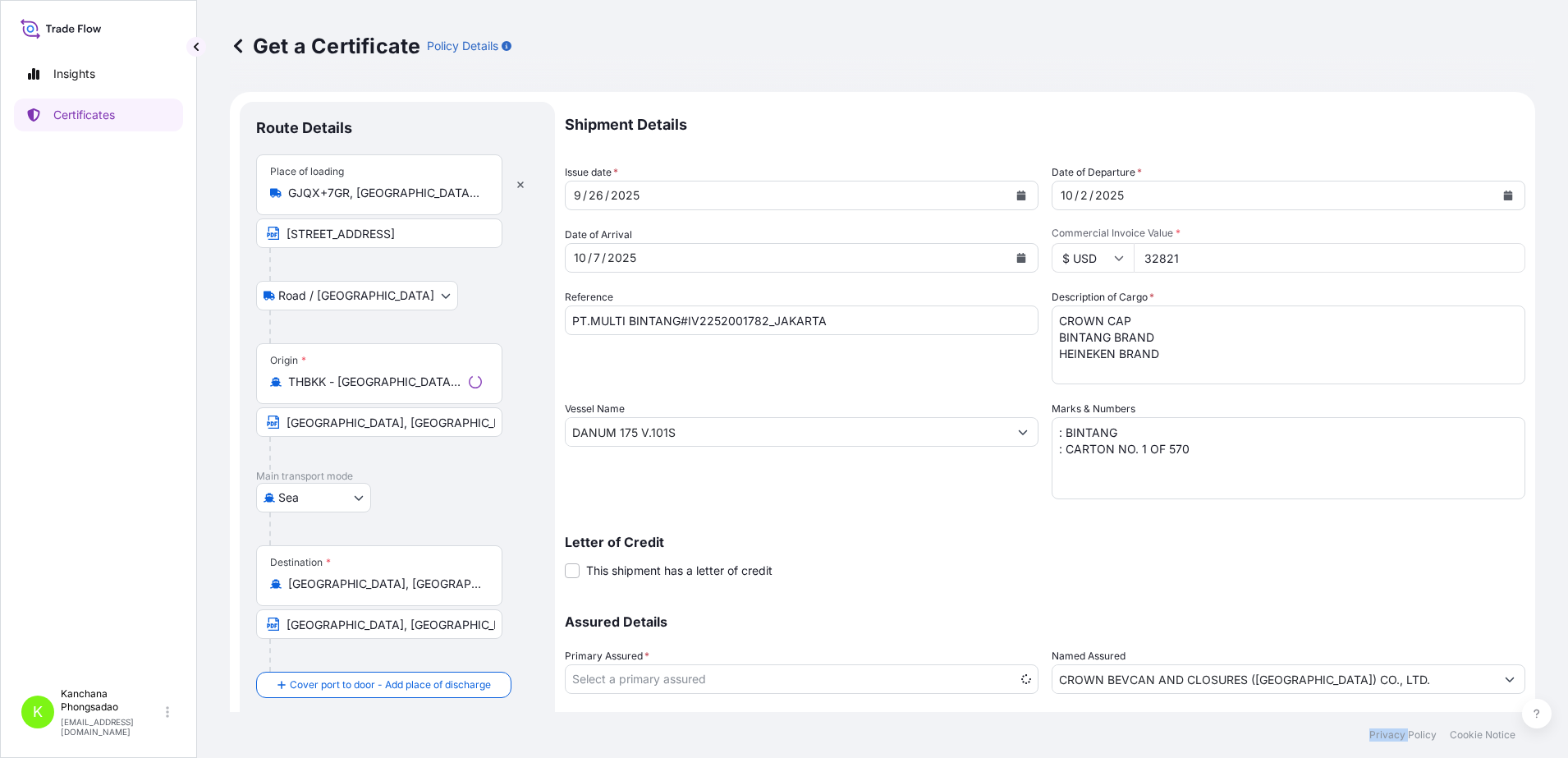
select select "31483"
click at [763, 318] on input "PT.MULTI BINTANG#IV2252001782_JAKARTA" at bounding box center [802, 320] width 474 height 30
type input "PT.MULTI BINTANG#IV2252001783_JAKARTA"
click at [1185, 259] on input "32821" at bounding box center [1329, 258] width 392 height 30
type input "34427"
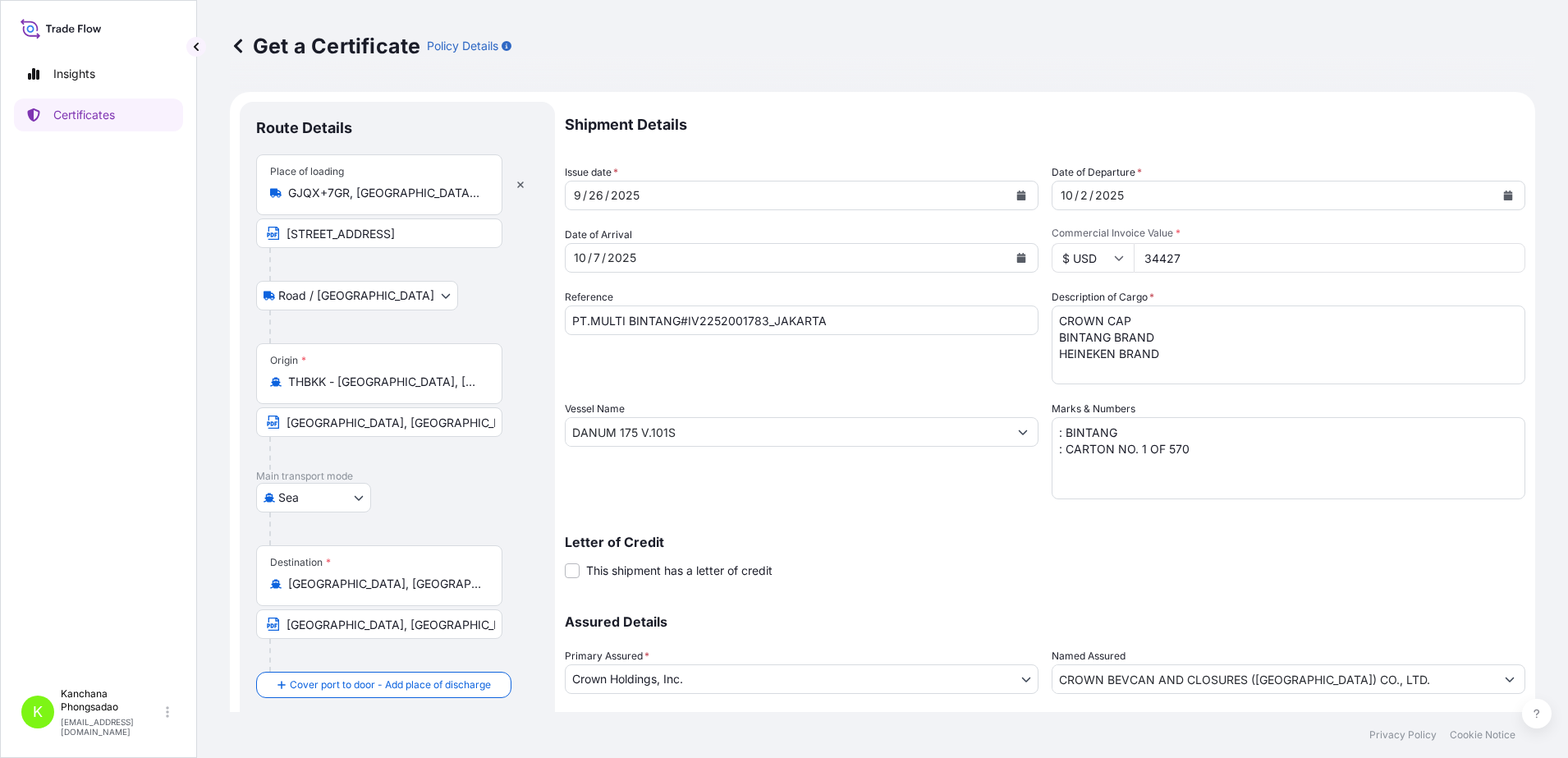
click at [793, 255] on div "[DATE]" at bounding box center [787, 258] width 442 height 30
click at [1008, 259] on button "Calendar" at bounding box center [1021, 257] width 26 height 26
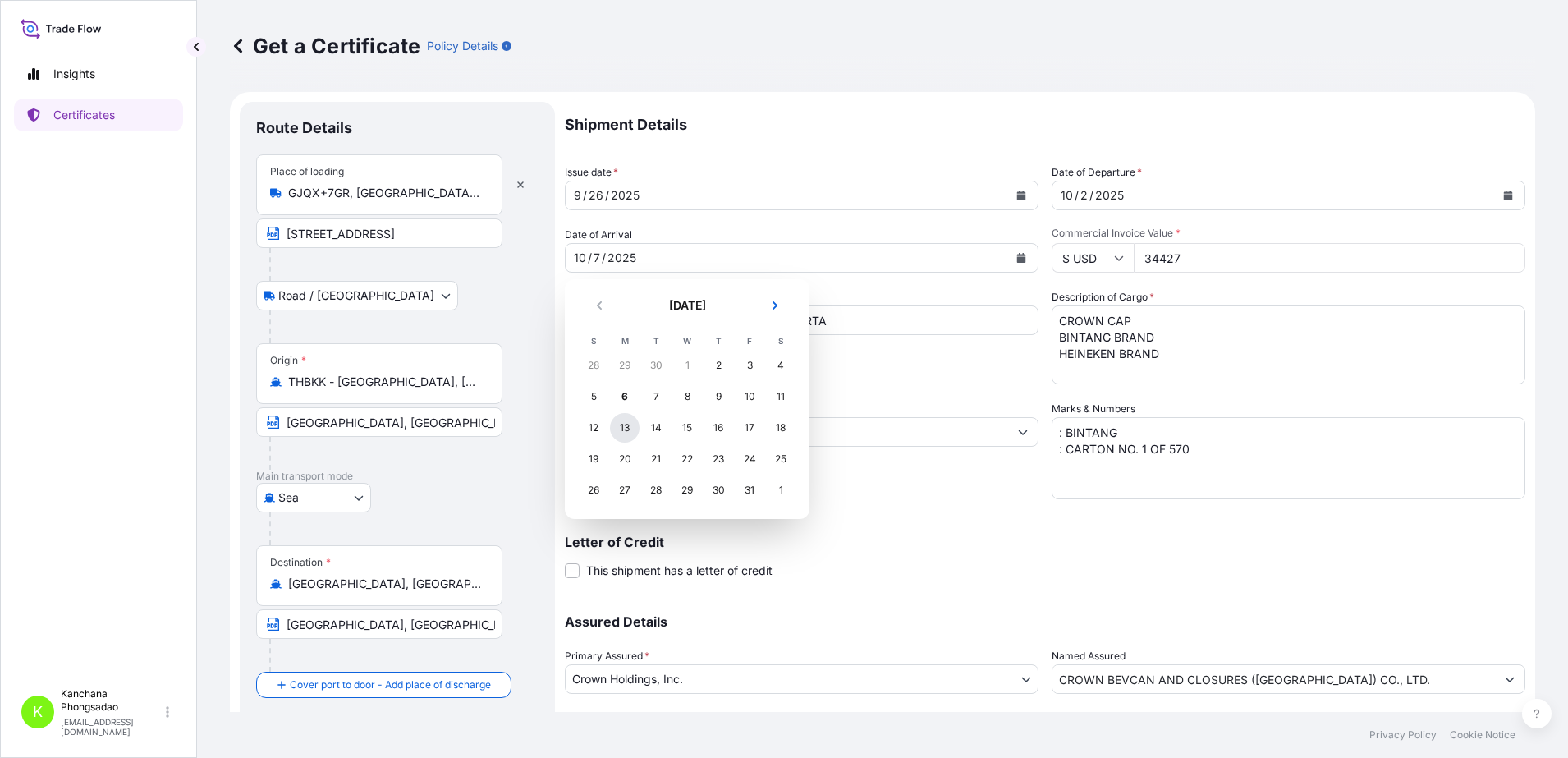
click at [631, 429] on div "13" at bounding box center [624, 427] width 30 height 30
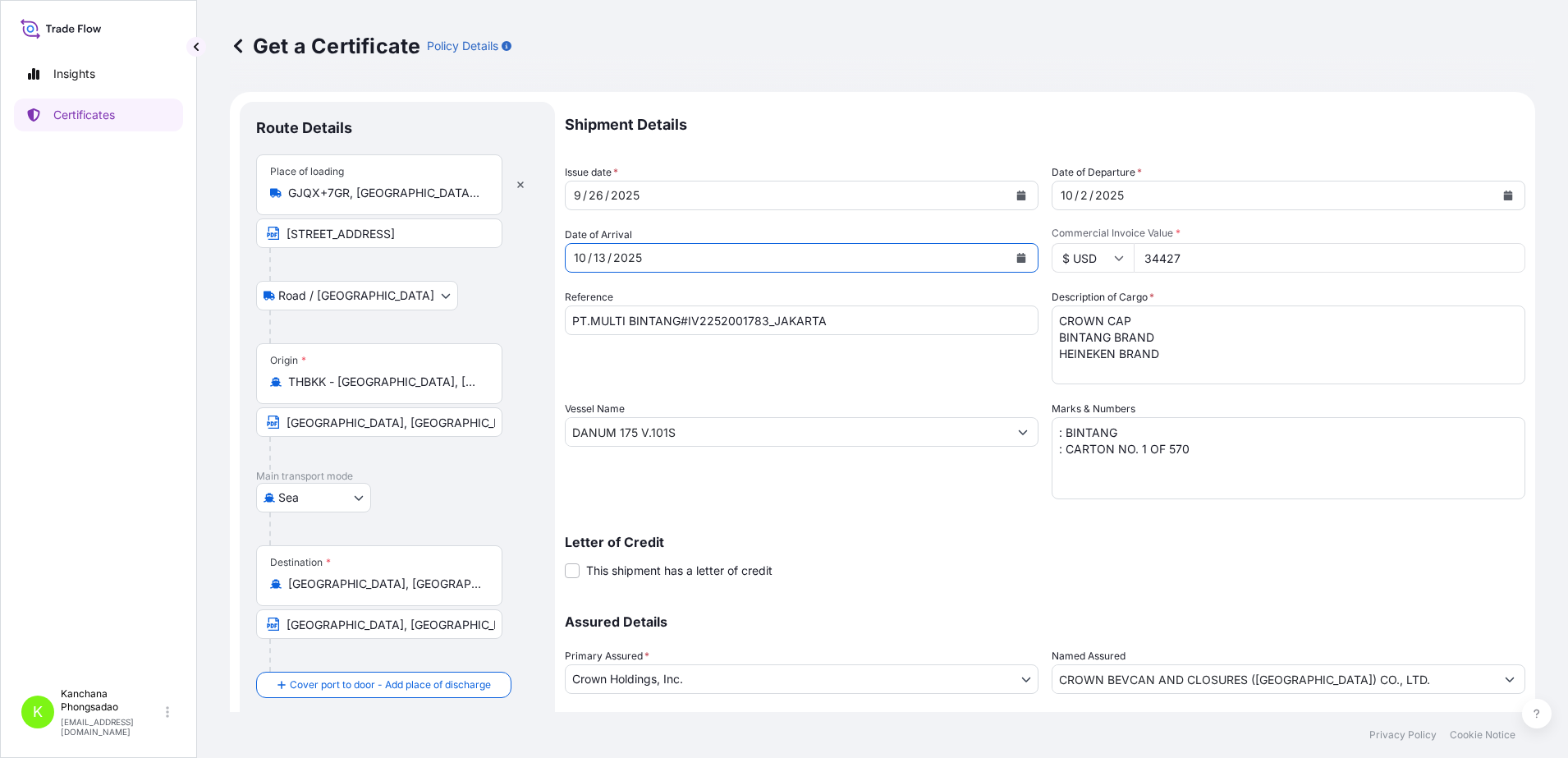
click at [1504, 196] on icon "Calendar" at bounding box center [1509, 195] width 9 height 10
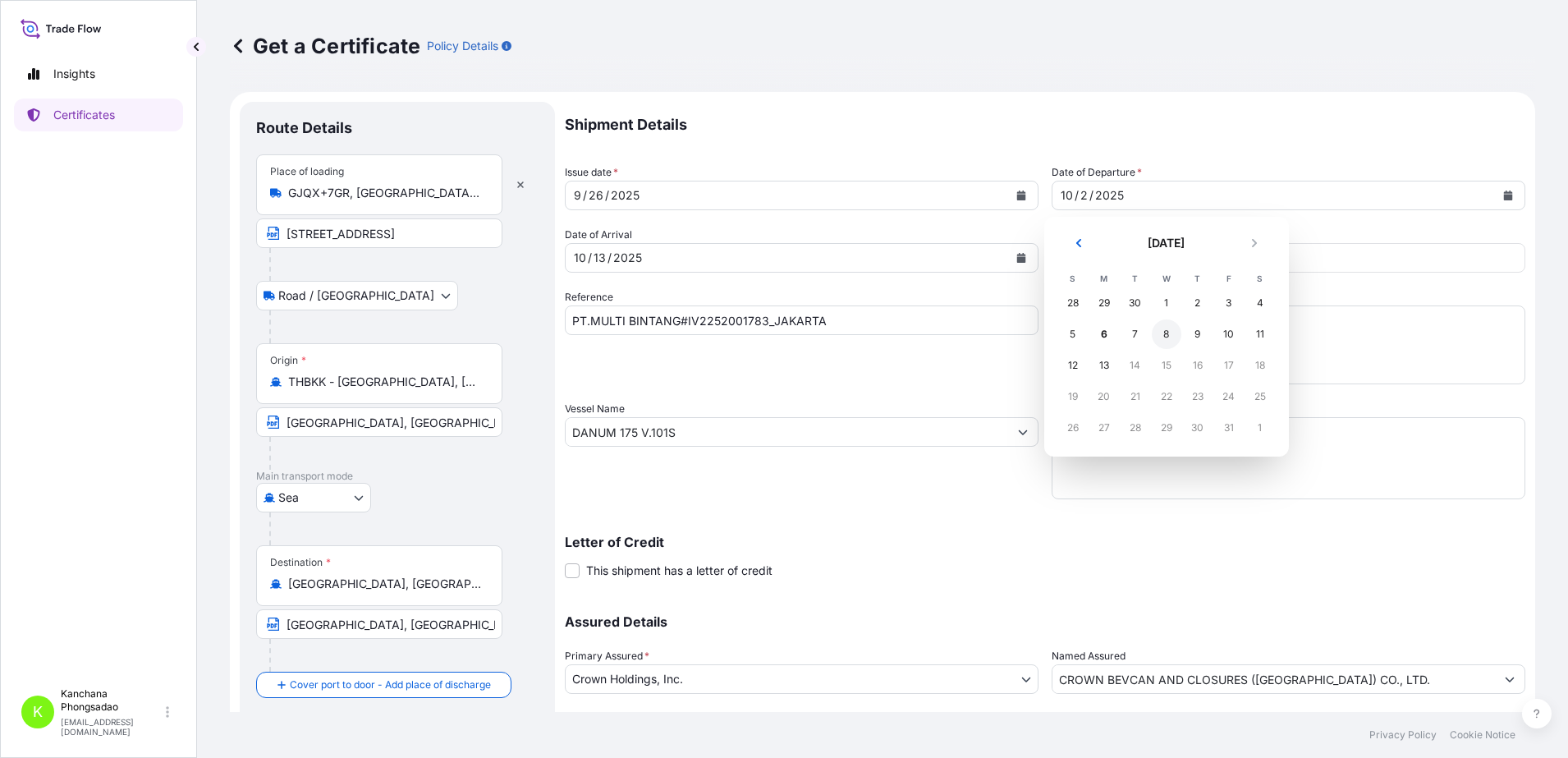
click at [1166, 336] on div "8" at bounding box center [1166, 333] width 30 height 30
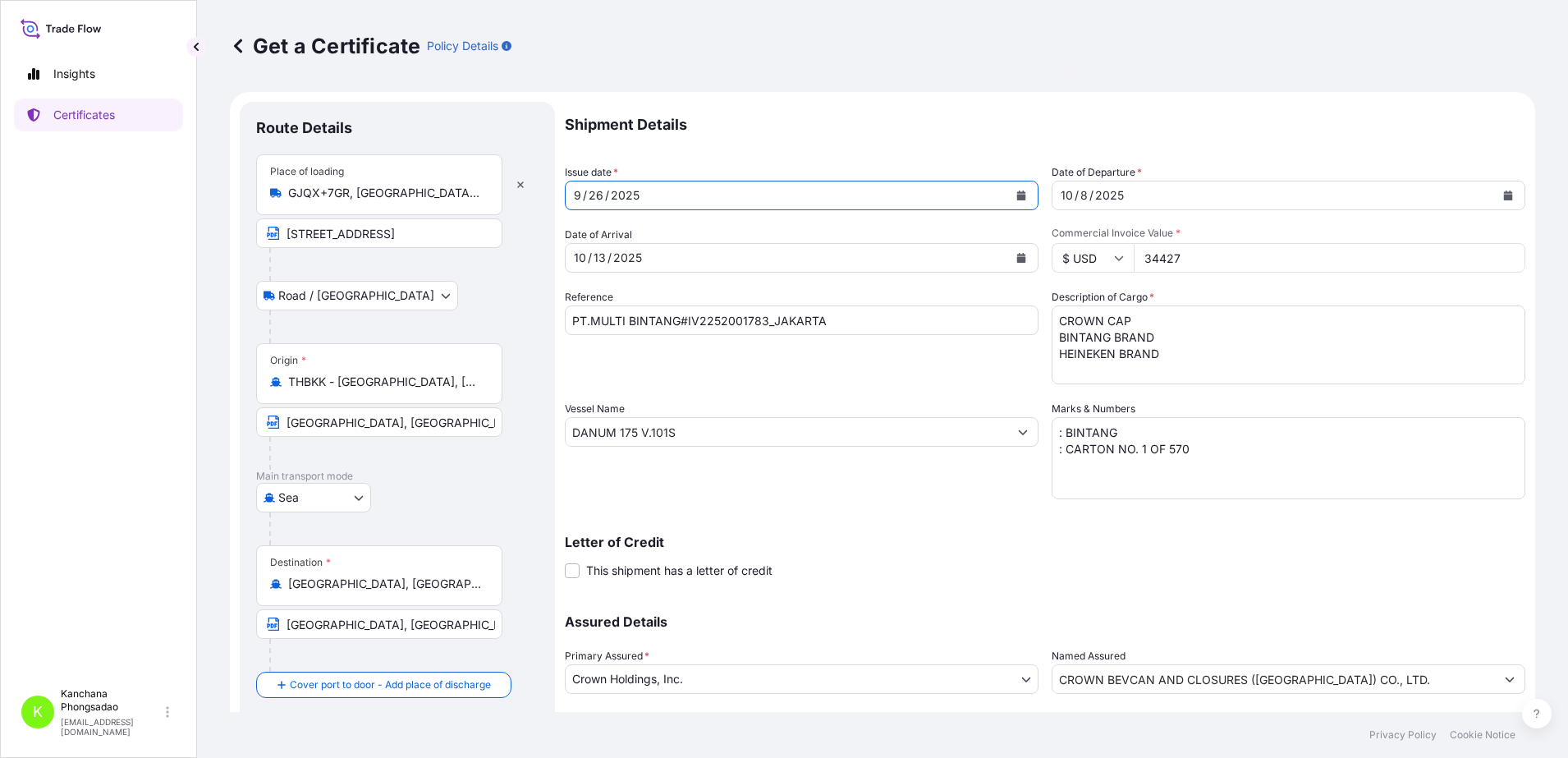
click at [1019, 197] on button "Calendar" at bounding box center [1021, 195] width 26 height 26
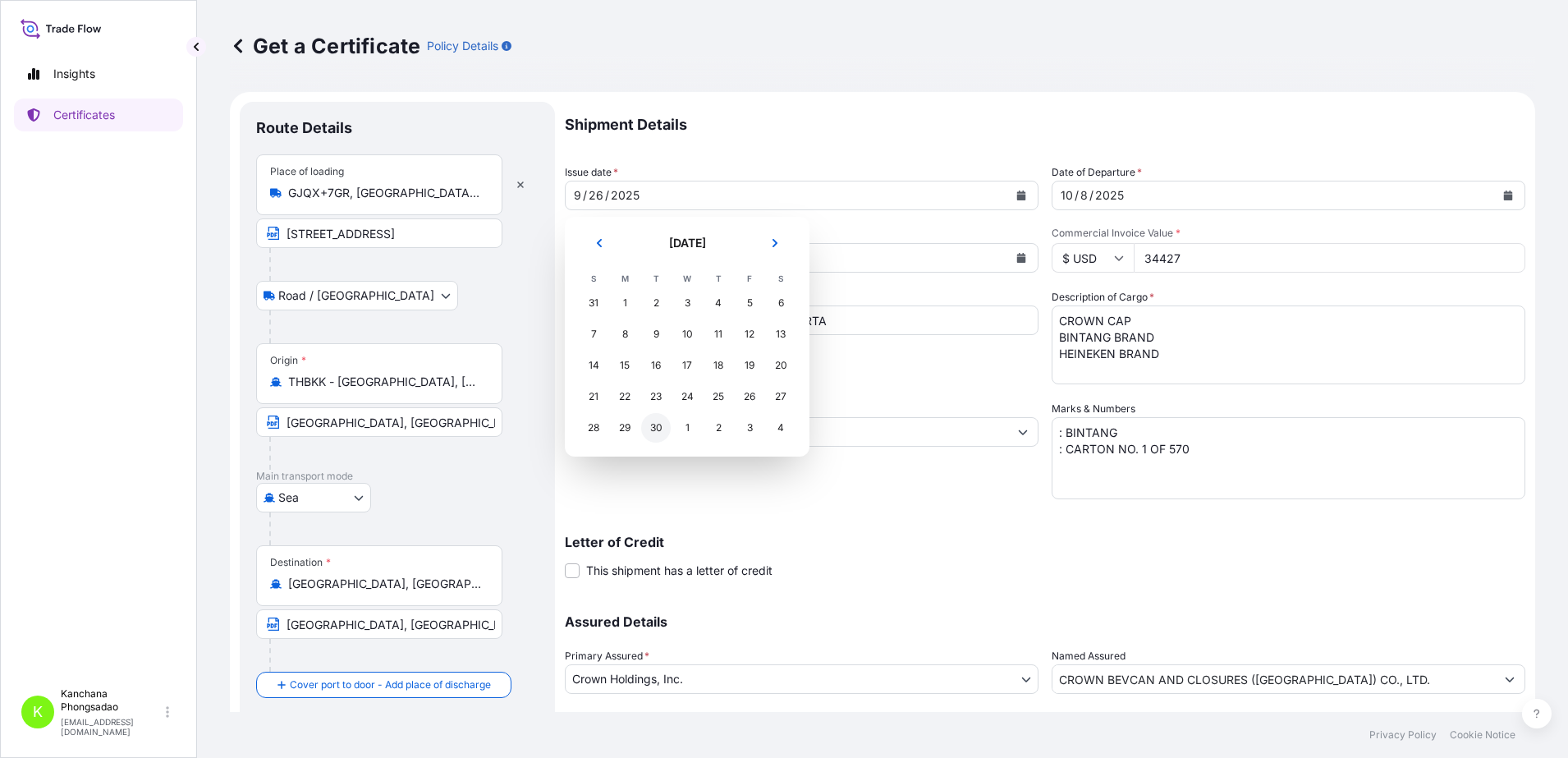
click at [650, 428] on div "30" at bounding box center [656, 427] width 30 height 30
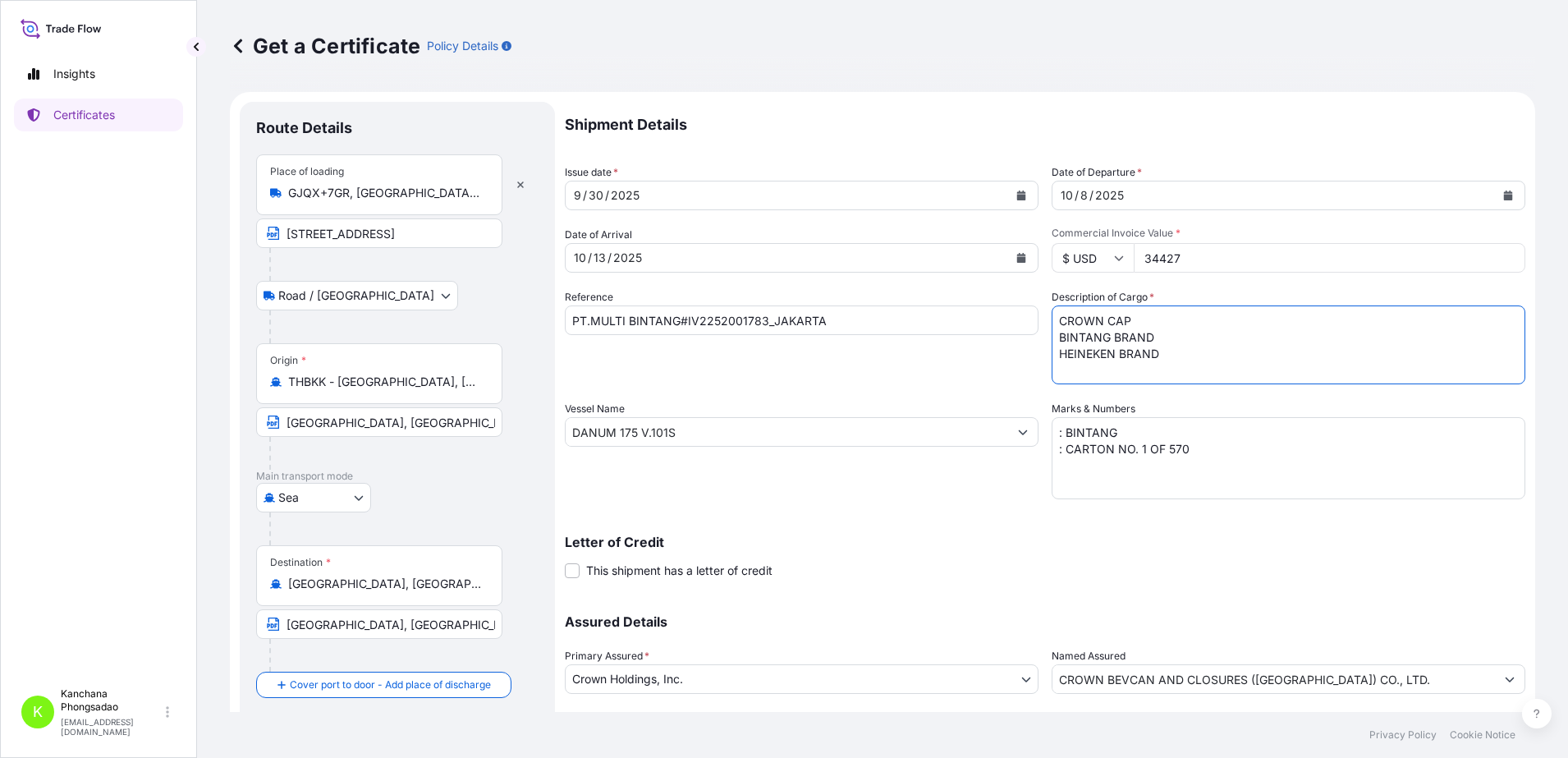
drag, startPoint x: 1174, startPoint y: 355, endPoint x: 1038, endPoint y: 360, distance: 136.1
click at [1038, 360] on div "Shipment Details Issue date * [DATE] Date of Departure * [DATE] Date of Arrival…" at bounding box center [1045, 431] width 961 height 658
type textarea "CROWN CAP BINTANG BRAND"
click at [1173, 441] on textarea ": BINTANG : CARTON NO. 1 OF 570" at bounding box center [1289, 458] width 474 height 82
type textarea ": BINTANG : CARTON NO. 1 OF 568"
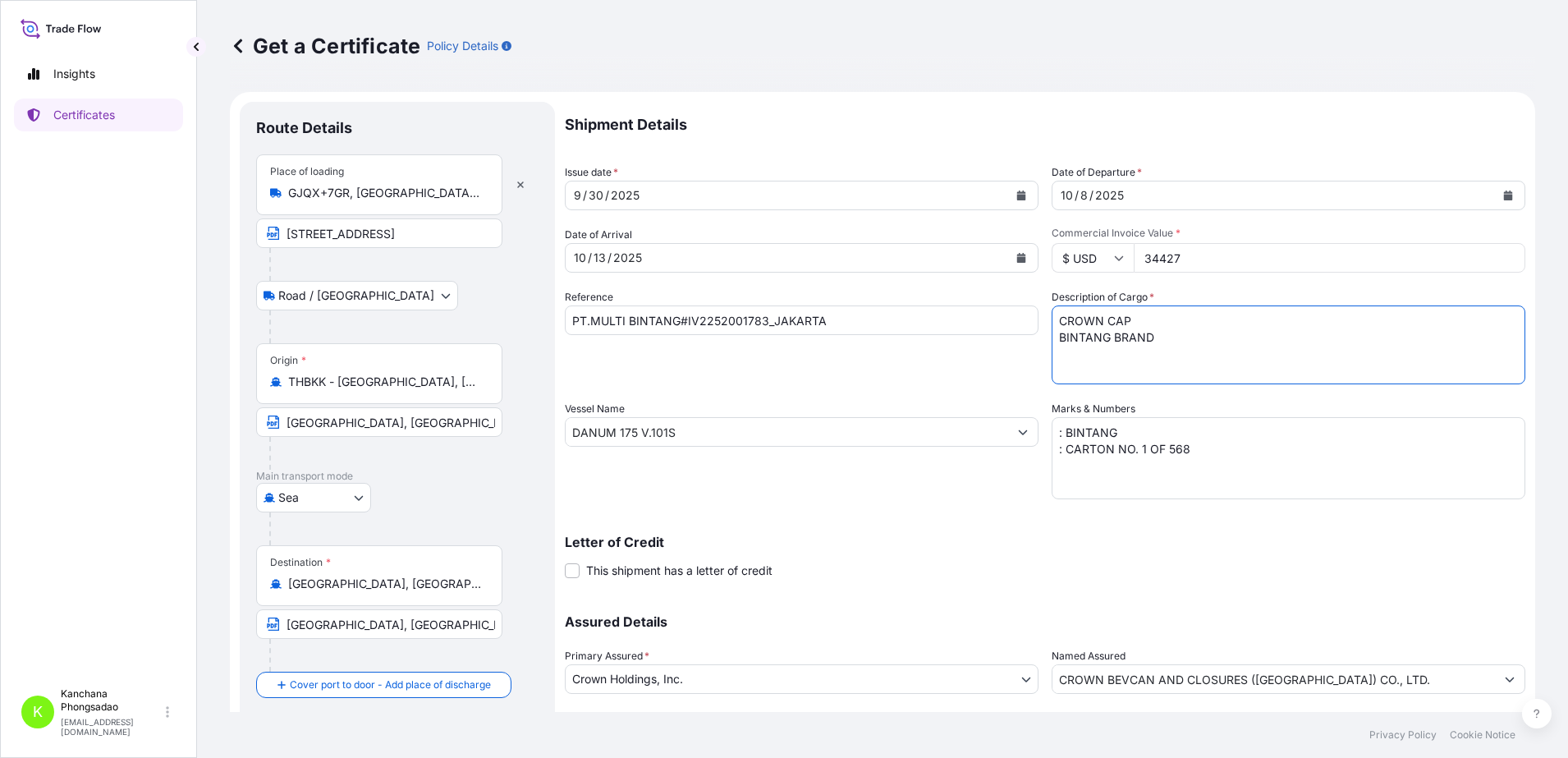
drag, startPoint x: 1105, startPoint y: 337, endPoint x: 1045, endPoint y: 342, distance: 60.2
click at [1052, 342] on textarea "CROWN CAP BINTANG BRAND HEINEKEN BRAND" at bounding box center [1289, 344] width 474 height 78
type textarea "CROWN CAP GUINNESS BRAND"
click at [1203, 457] on textarea ": BINTANG : CARTON NO. 1 OF 570" at bounding box center [1289, 458] width 474 height 82
drag, startPoint x: 725, startPoint y: 439, endPoint x: 542, endPoint y: 441, distance: 183.0
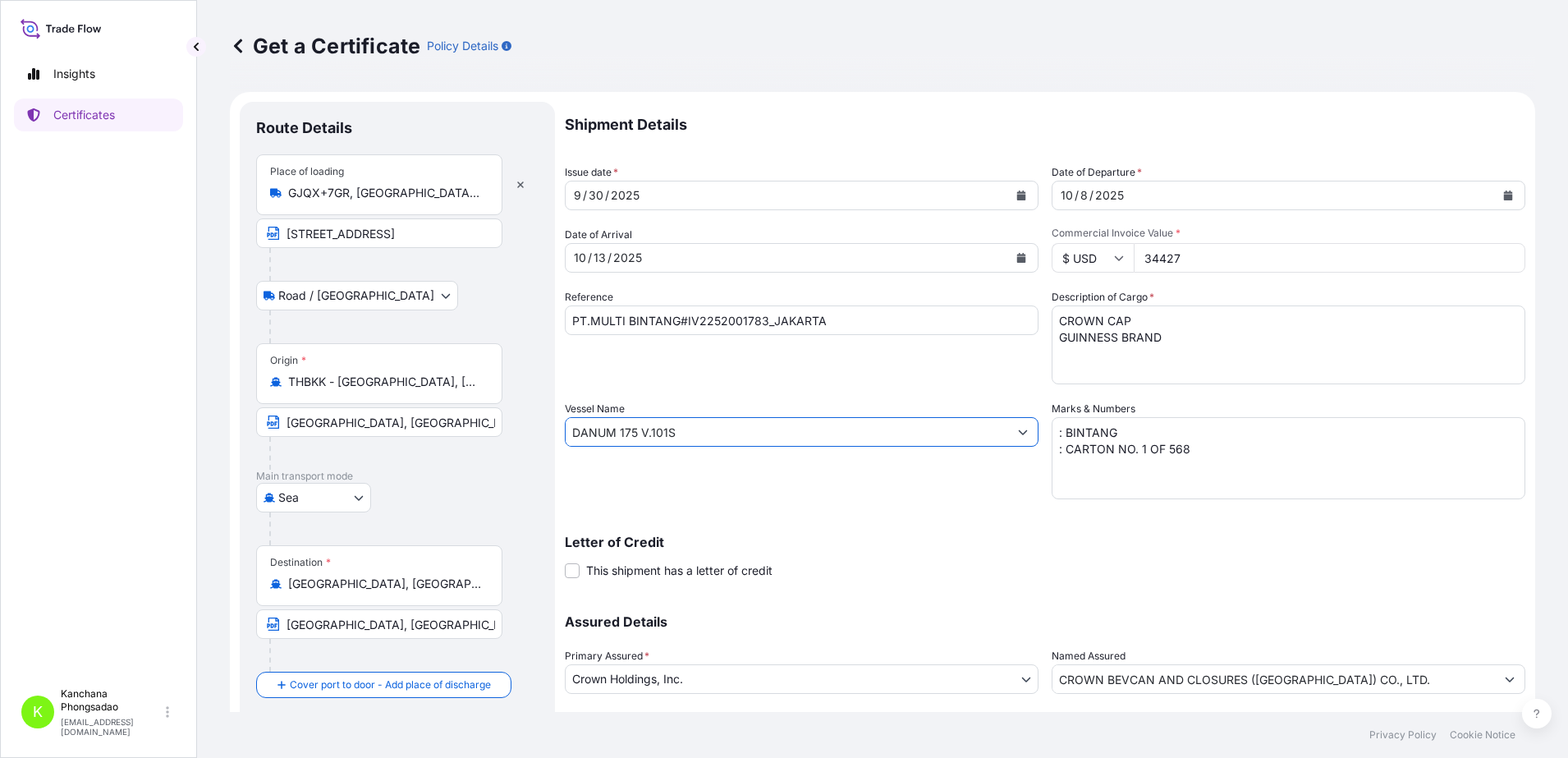
click at [542, 441] on form "Route Details Place of loading GJQX+7GR, [GEOGRAPHIC_DATA], [GEOGRAPHIC_DATA], …" at bounding box center [882, 453] width 1306 height 724
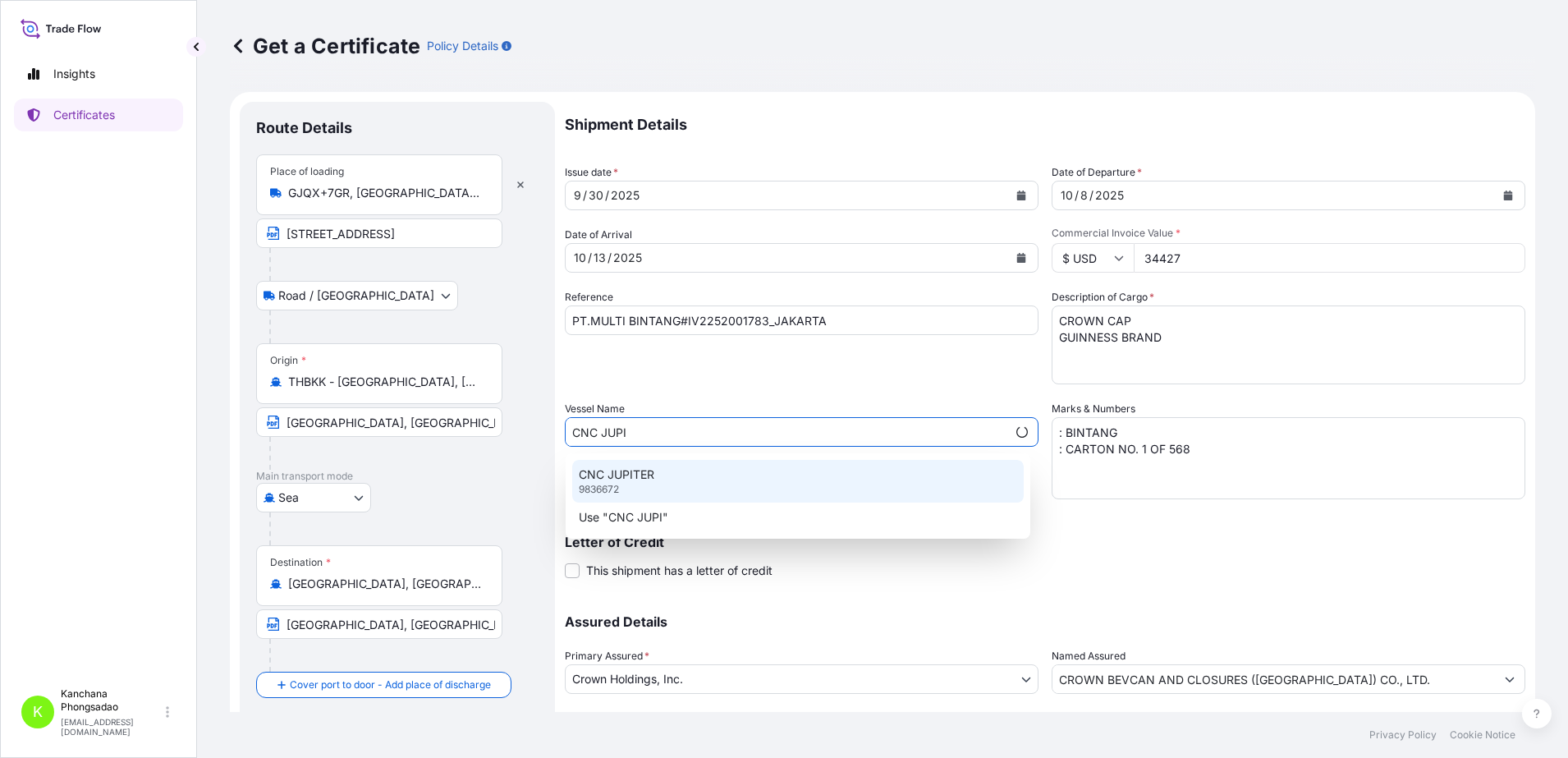
click at [628, 482] on p "CNC JUPITER" at bounding box center [616, 474] width 76 height 16
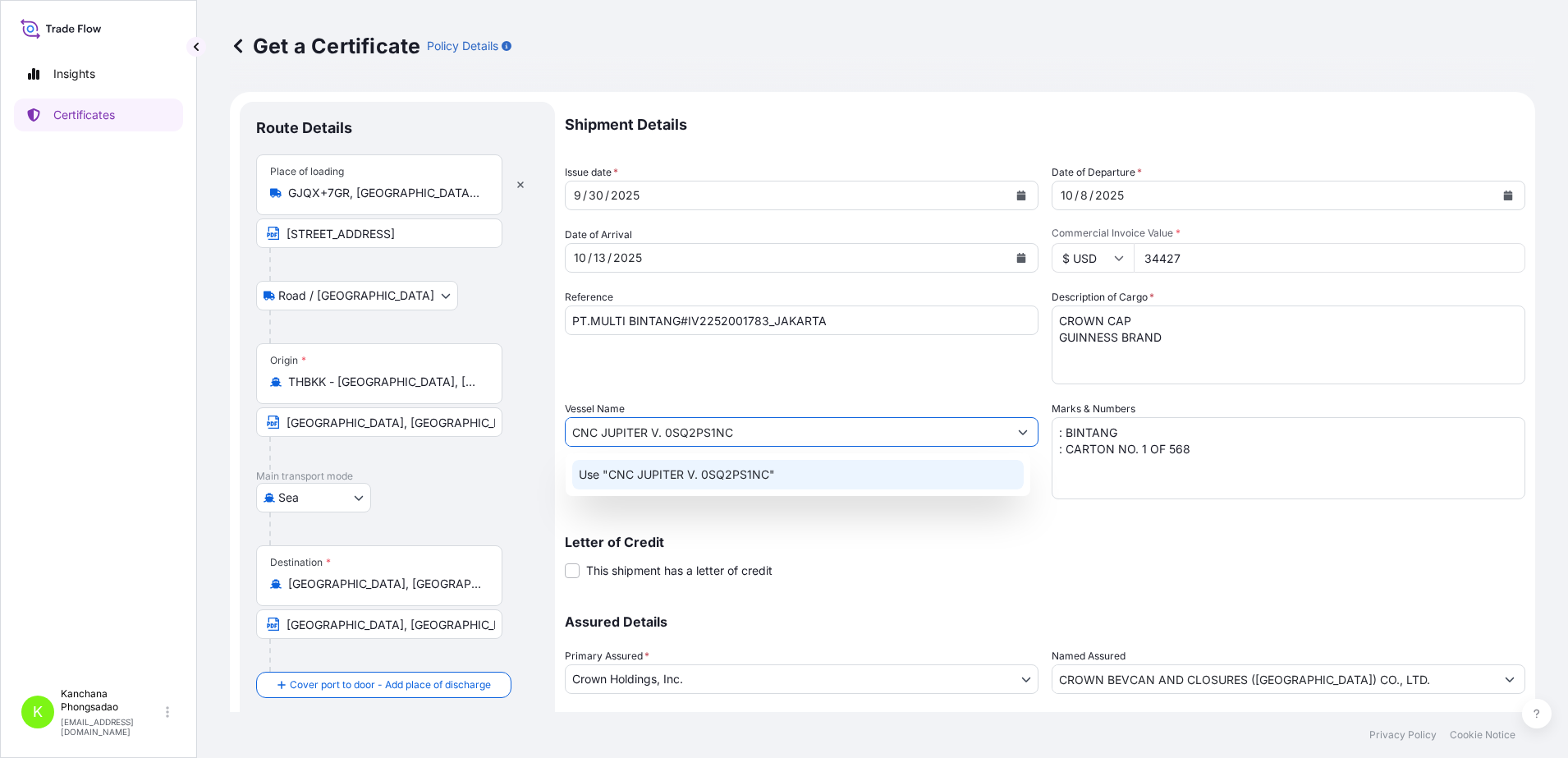
click at [777, 479] on div "Use "CNC JUPITER V. 0SQ2PS1NC"" at bounding box center [798, 474] width 451 height 30
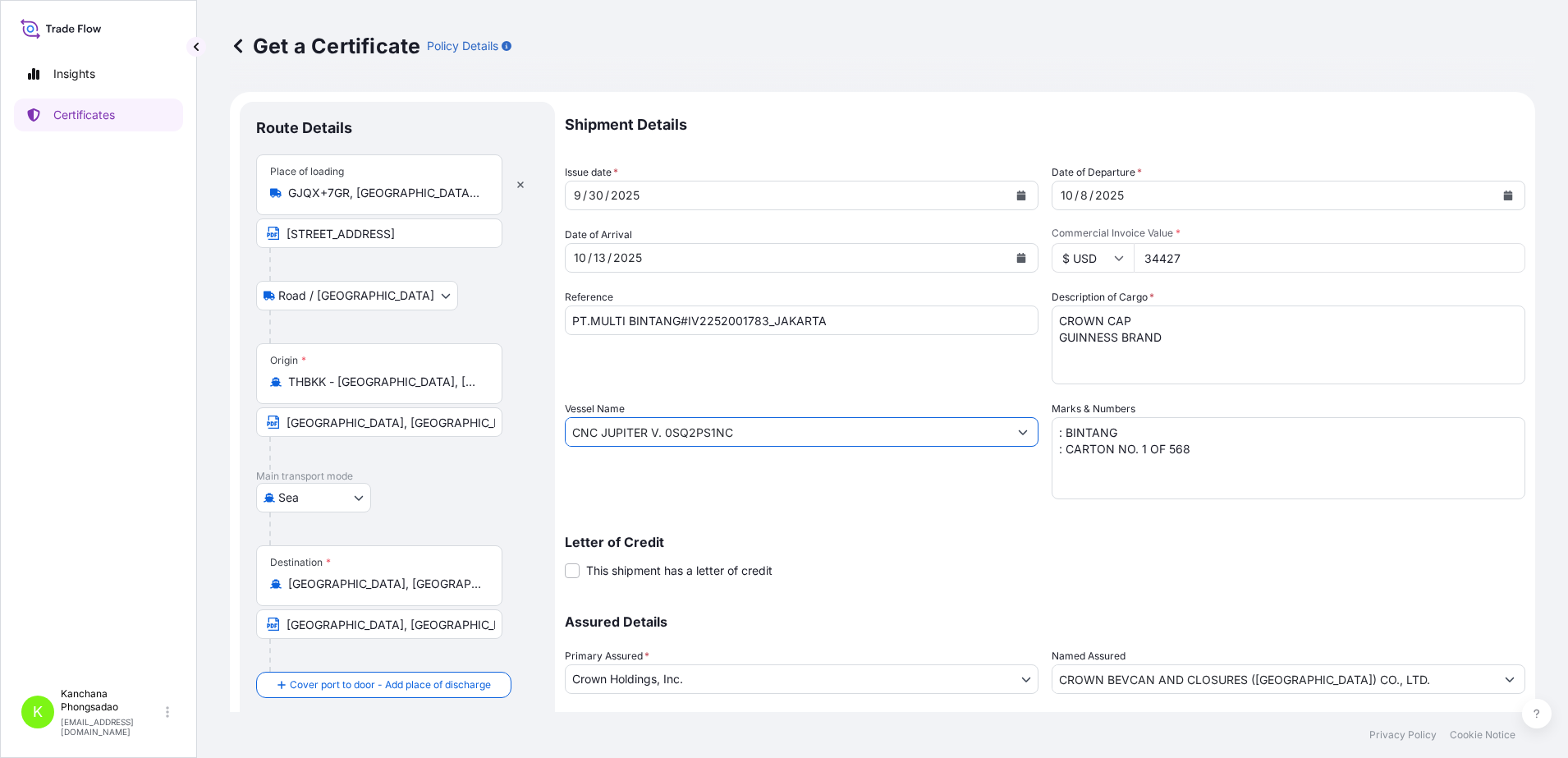
click at [819, 432] on input "CNC JUPITER V. 0SQ2PS1NC" at bounding box center [787, 432] width 442 height 30
type input "CNC JUPITER V. 0SQ2PS1NC"
click at [348, 194] on input "GJQX+7GR, [GEOGRAPHIC_DATA], [GEOGRAPHIC_DATA], [GEOGRAPHIC_DATA] 10280, [GEOGR…" at bounding box center [385, 193] width 194 height 16
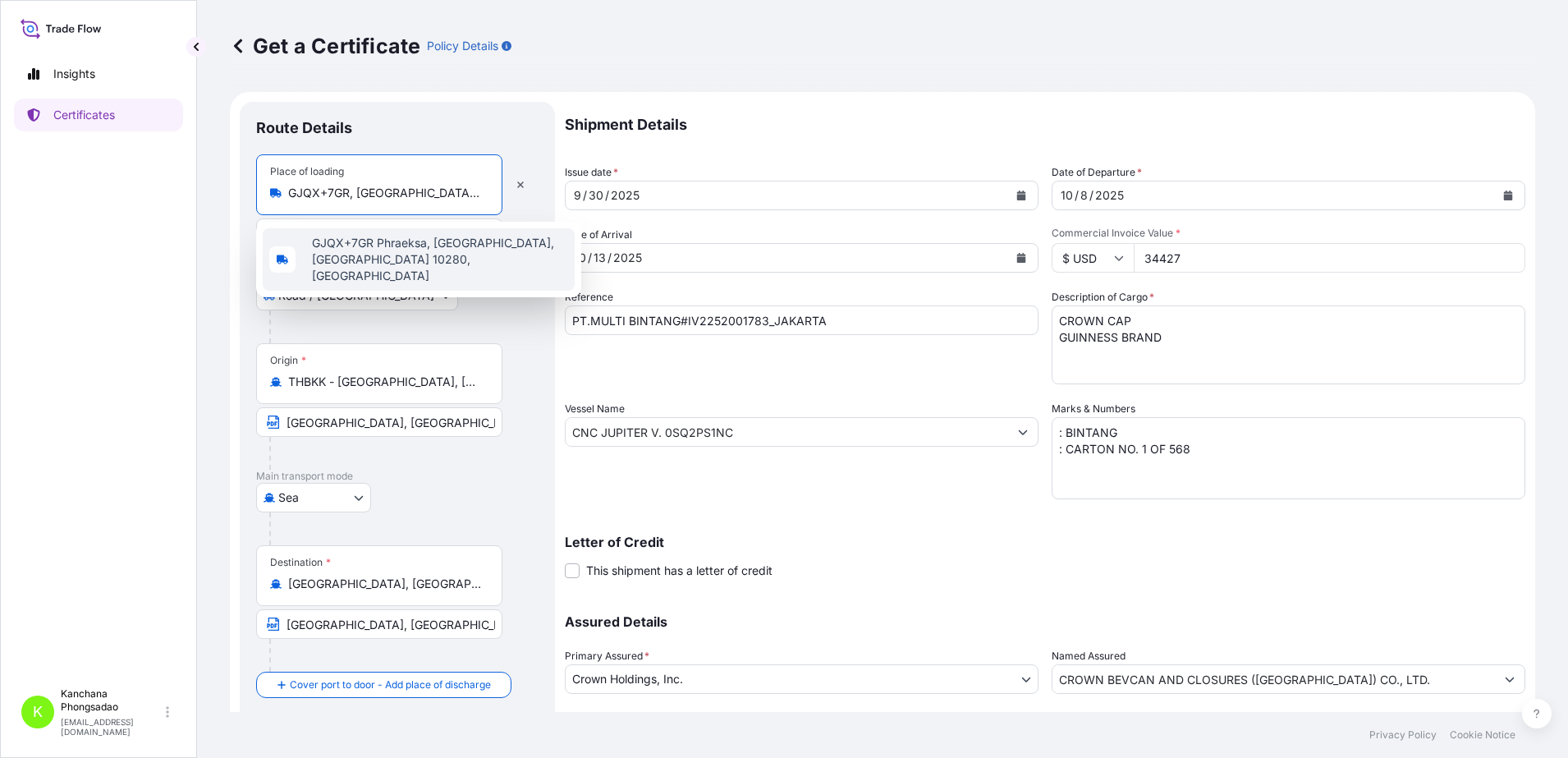
click at [351, 196] on input "GJQX+7GR, [GEOGRAPHIC_DATA], [GEOGRAPHIC_DATA], [GEOGRAPHIC_DATA] 10280, [GEOGR…" at bounding box center [385, 193] width 194 height 16
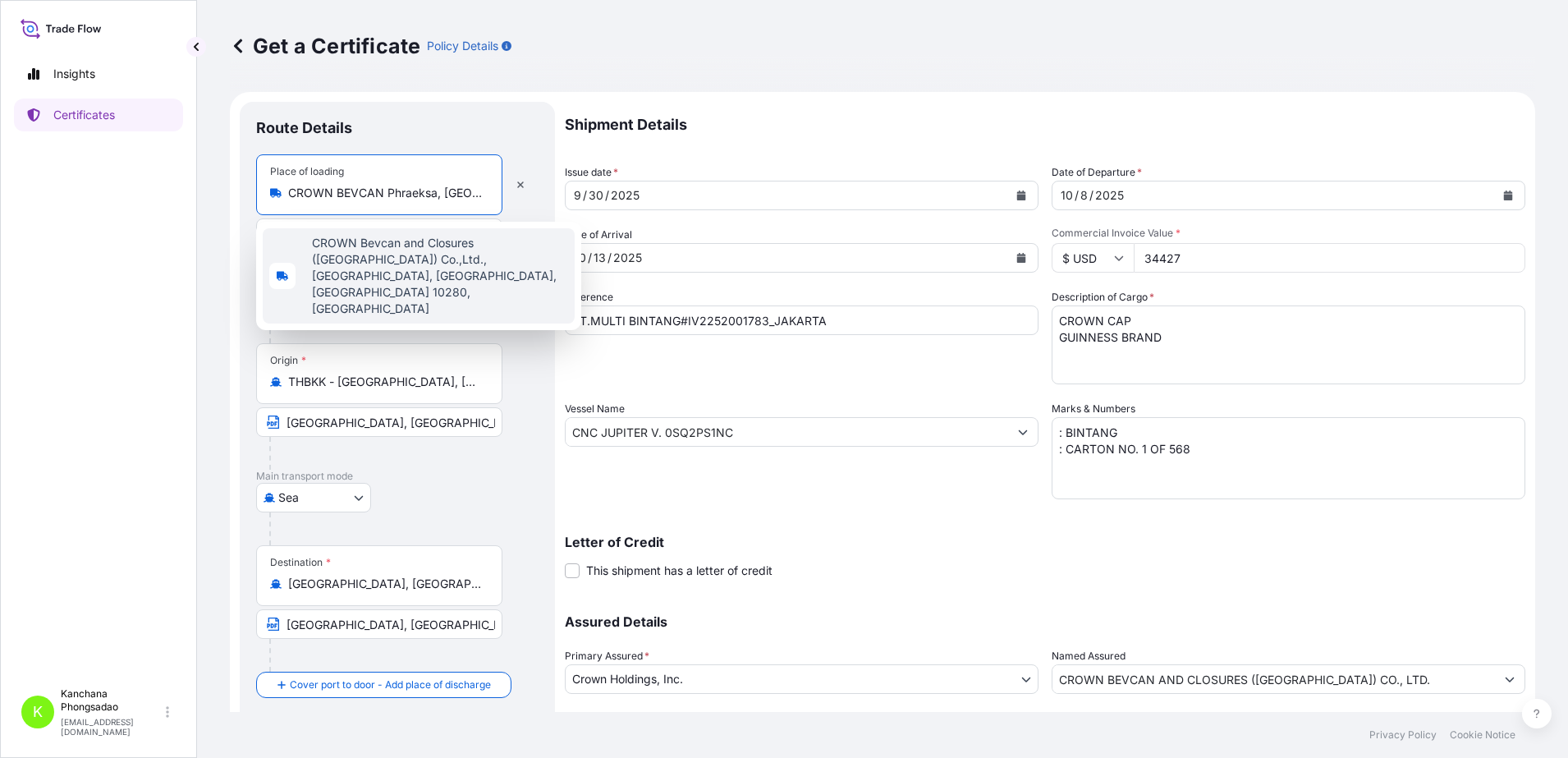
click at [394, 263] on span "CROWN Bevcan and Closures ([GEOGRAPHIC_DATA]) Co.,Ltd., [GEOGRAPHIC_DATA], [GEO…" at bounding box center [440, 276] width 256 height 82
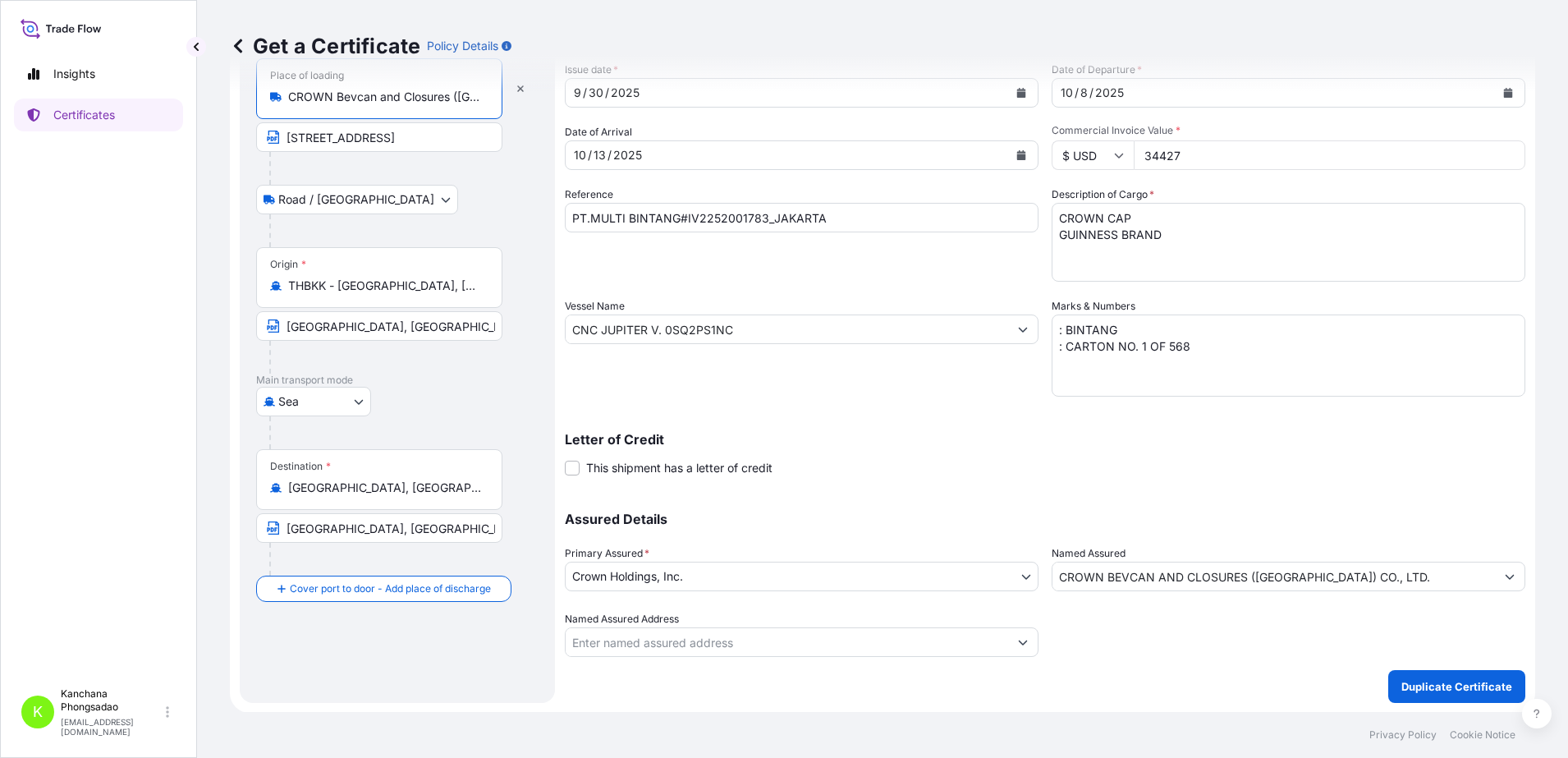
scroll to position [104, 0]
type input "CROWN Bevcan and Closures ([GEOGRAPHIC_DATA]) Co.,Ltd., [GEOGRAPHIC_DATA], [GEO…"
click at [1451, 686] on p "Duplicate Certificate" at bounding box center [1456, 686] width 111 height 16
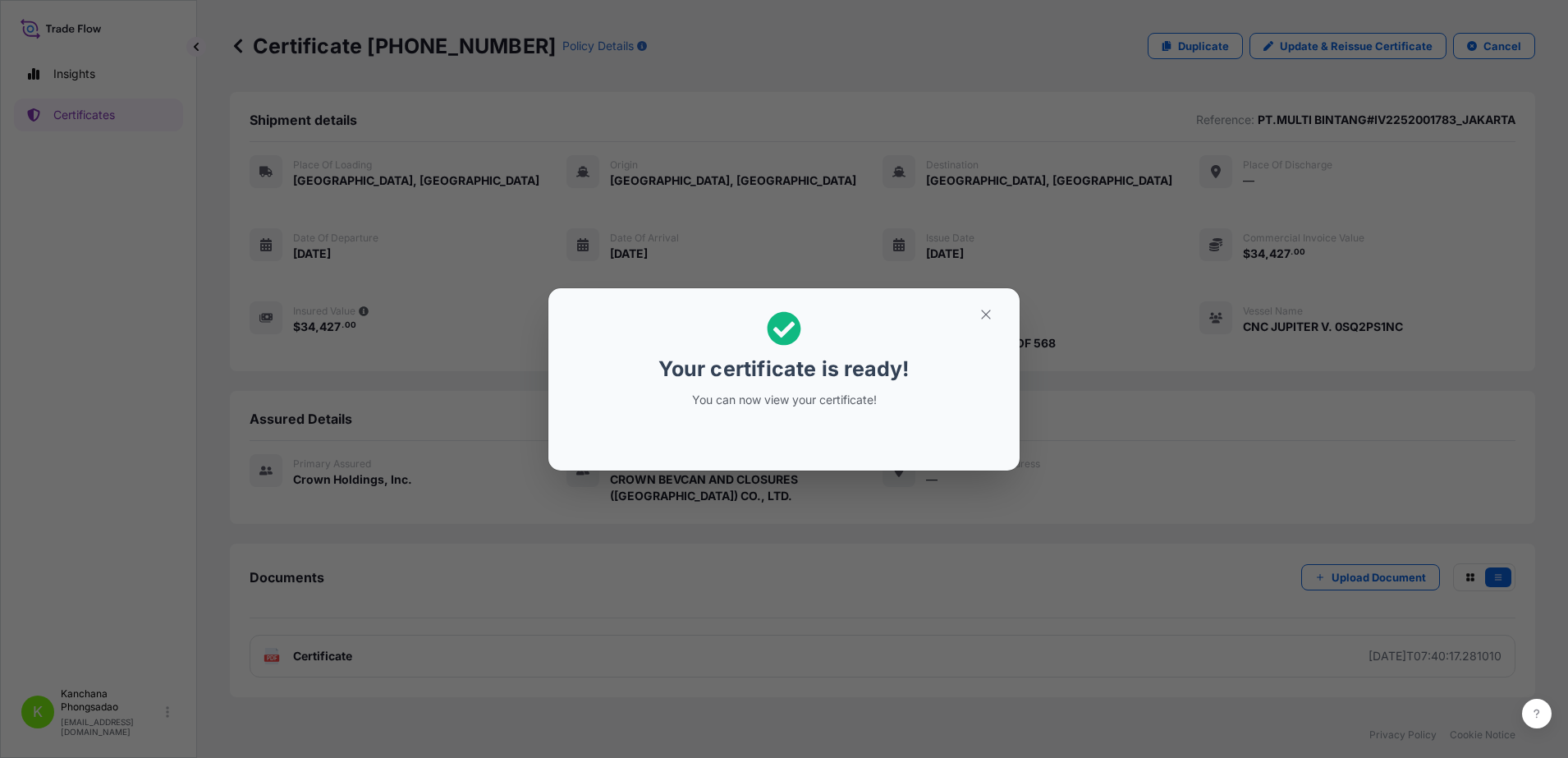
click at [315, 653] on div "Your certificate is ready! You can now view your certificate!" at bounding box center [784, 379] width 1568 height 758
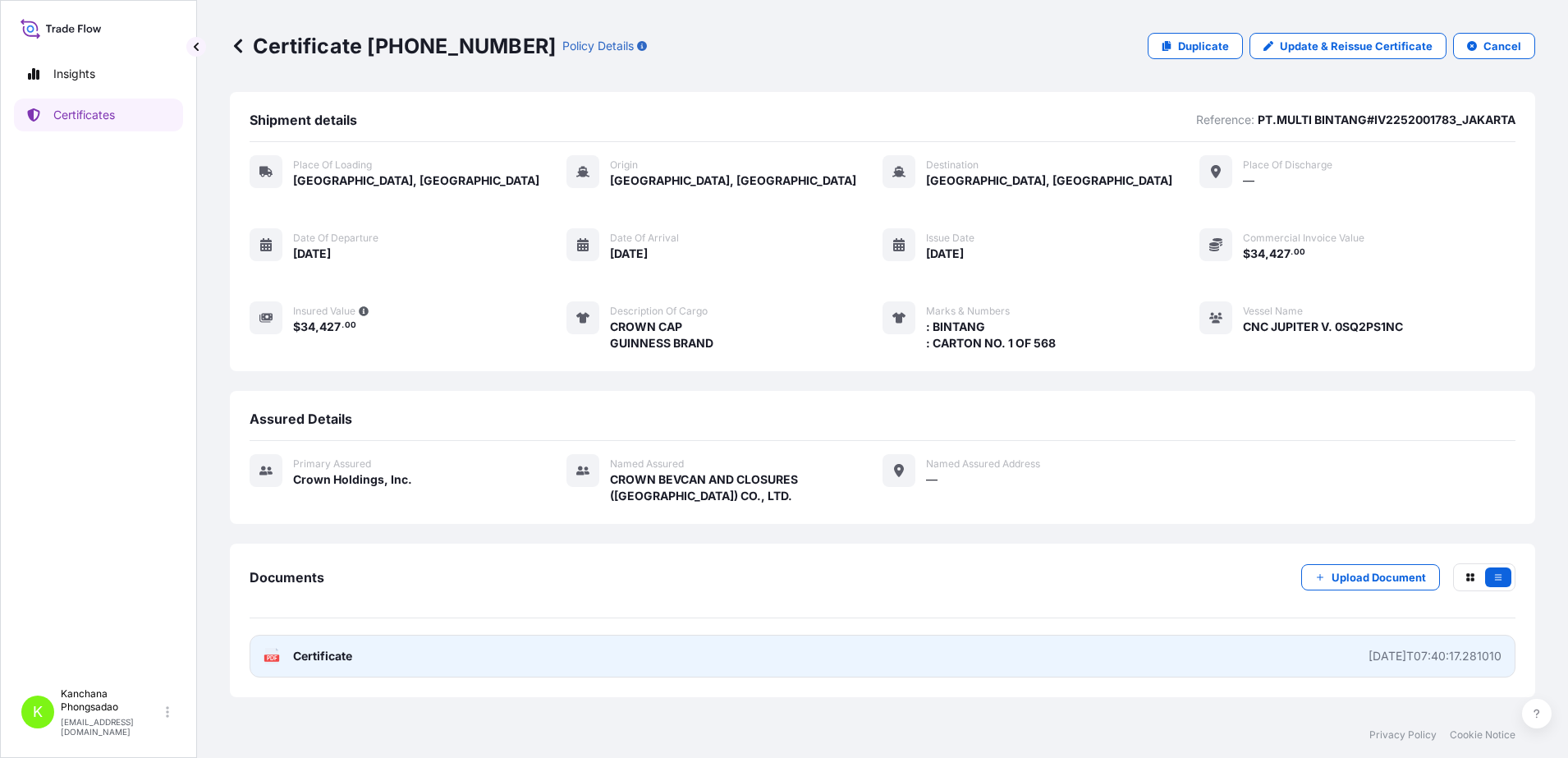
click at [339, 653] on span "Certificate" at bounding box center [323, 656] width 59 height 16
